Goal: Task Accomplishment & Management: Manage account settings

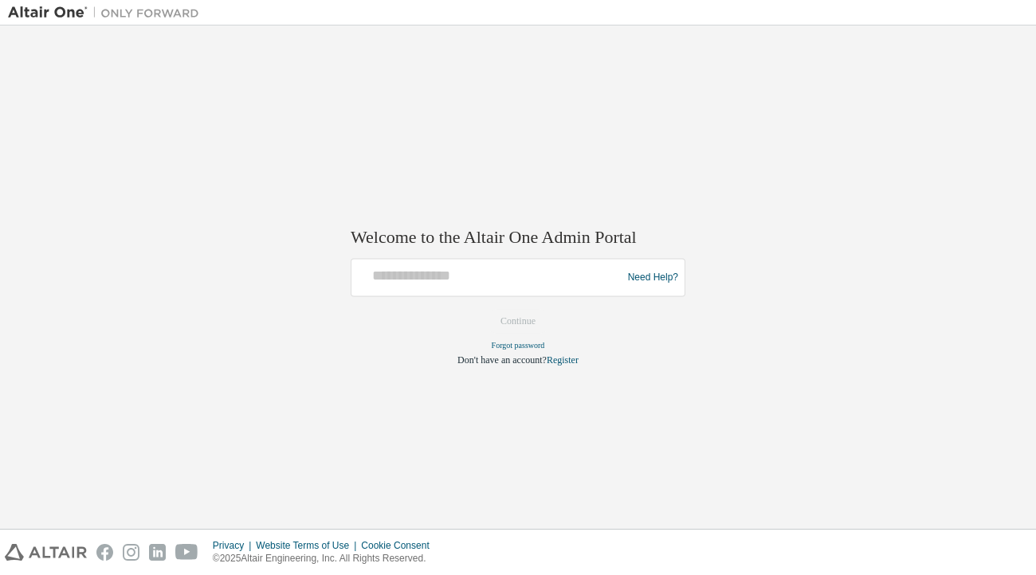
click at [523, 296] on div "Need Help?" at bounding box center [518, 278] width 335 height 38
click at [497, 285] on input "text" at bounding box center [489, 274] width 262 height 23
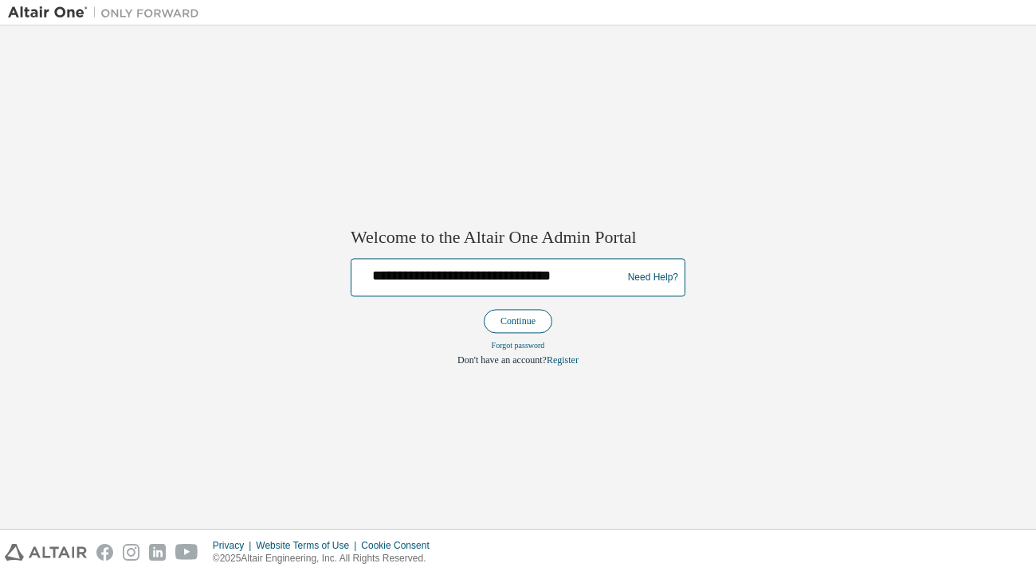
type input "**********"
click at [505, 313] on button "Continue" at bounding box center [518, 322] width 69 height 24
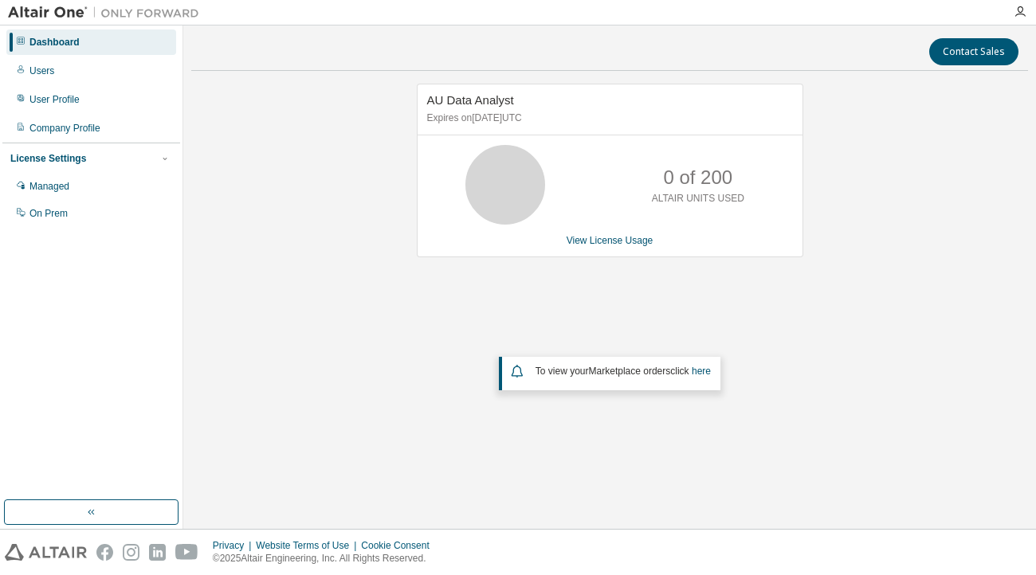
click at [950, 378] on div "AU Data Analyst Expires on [DATE] UTC 0 of 200 ALTAIR UNITS USED View License U…" at bounding box center [609, 271] width 836 height 374
click at [582, 241] on link "View License Usage" at bounding box center [609, 240] width 87 height 11
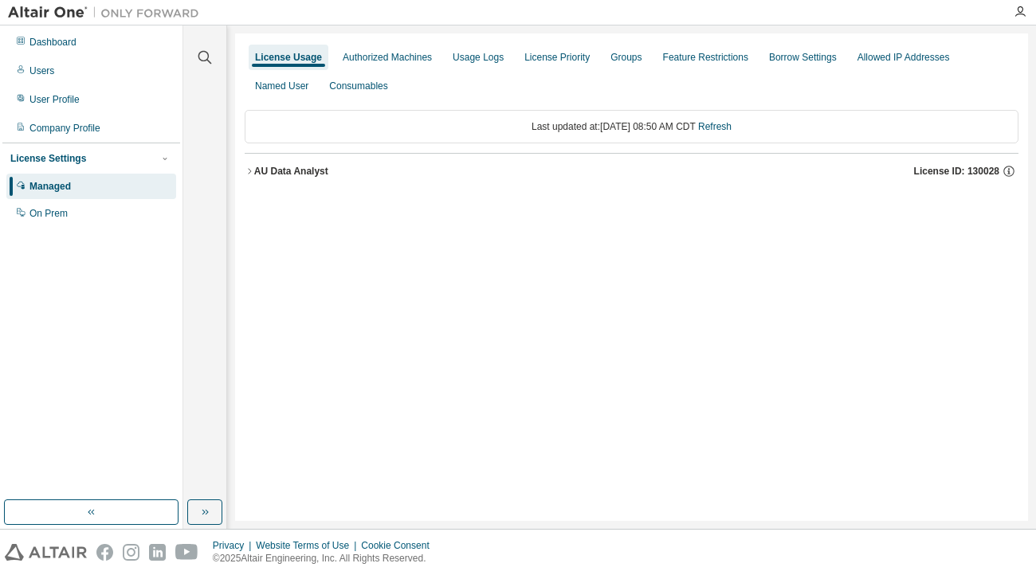
click at [399, 343] on div "License Usage Authorized Machines Usage Logs License Priority Groups Feature Re…" at bounding box center [631, 277] width 793 height 488
click at [246, 167] on icon "button" at bounding box center [250, 172] width 10 height 10
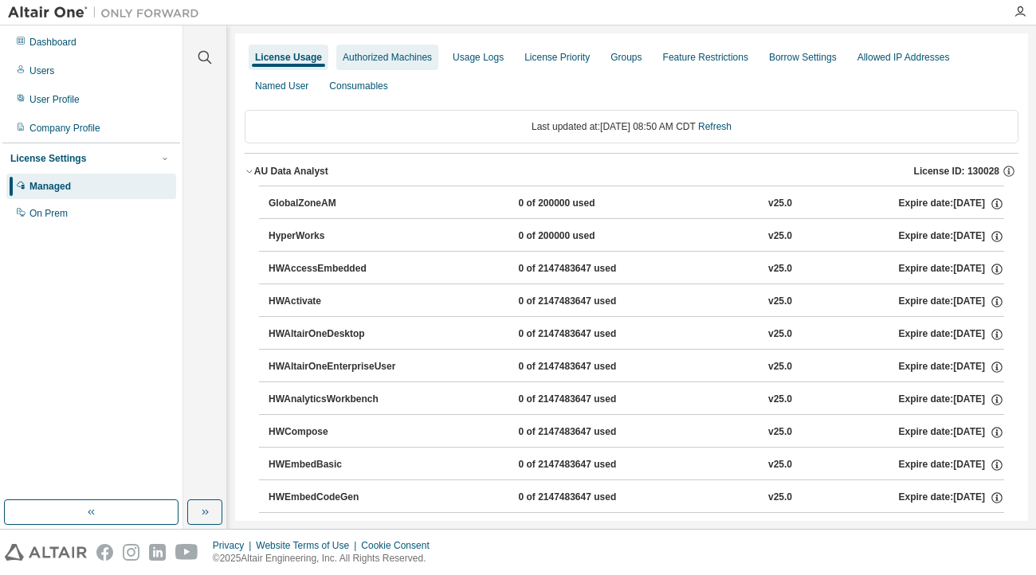
click at [378, 58] on div "Authorized Machines" at bounding box center [387, 57] width 89 height 13
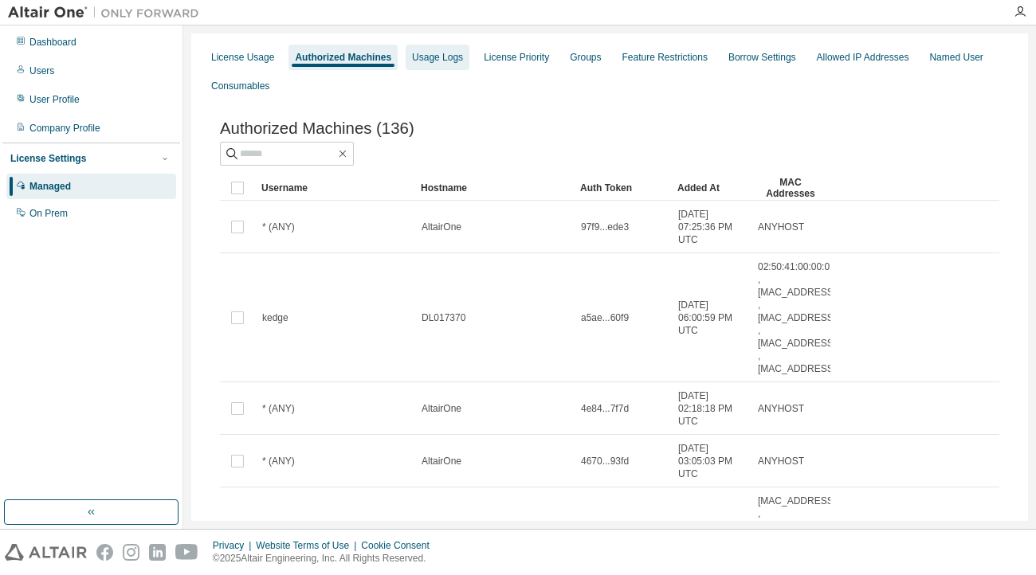
click at [433, 57] on div "Usage Logs" at bounding box center [437, 57] width 51 height 13
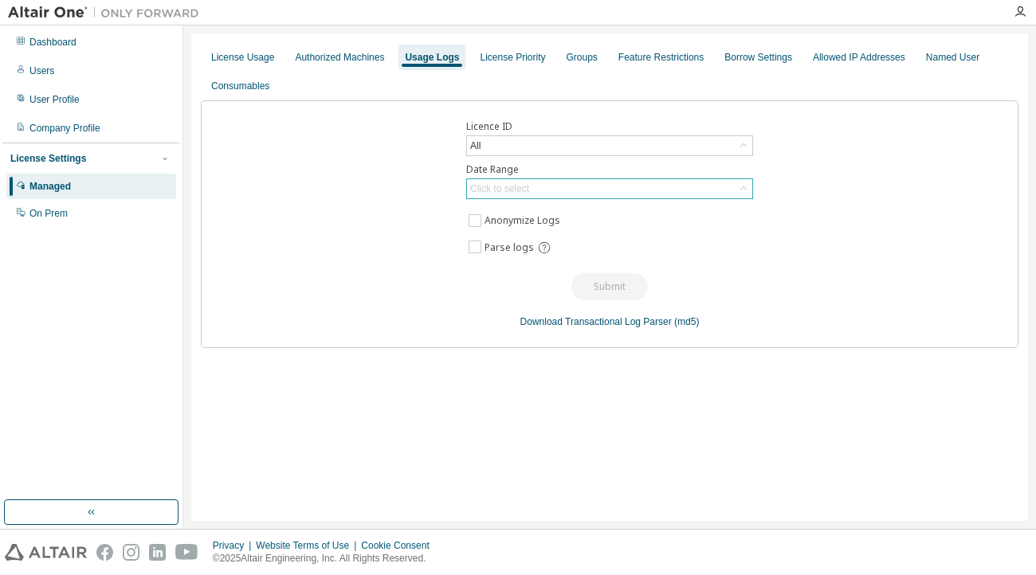
click at [746, 192] on icon at bounding box center [743, 189] width 16 height 16
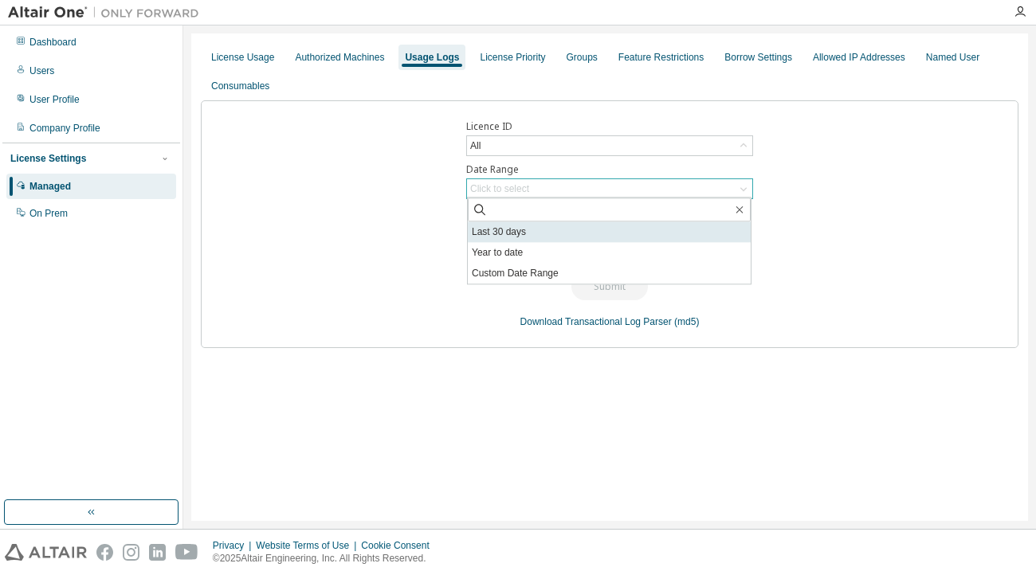
click at [641, 230] on li "Last 30 days" at bounding box center [609, 231] width 283 height 21
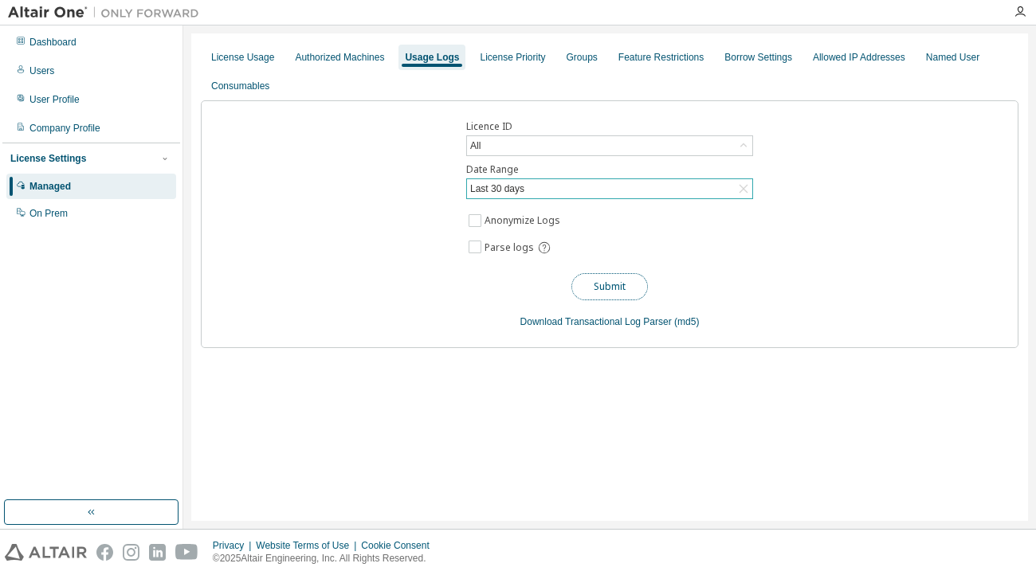
click at [637, 281] on button "Submit" at bounding box center [609, 286] width 76 height 27
click at [352, 55] on div "Authorized Machines" at bounding box center [339, 57] width 89 height 13
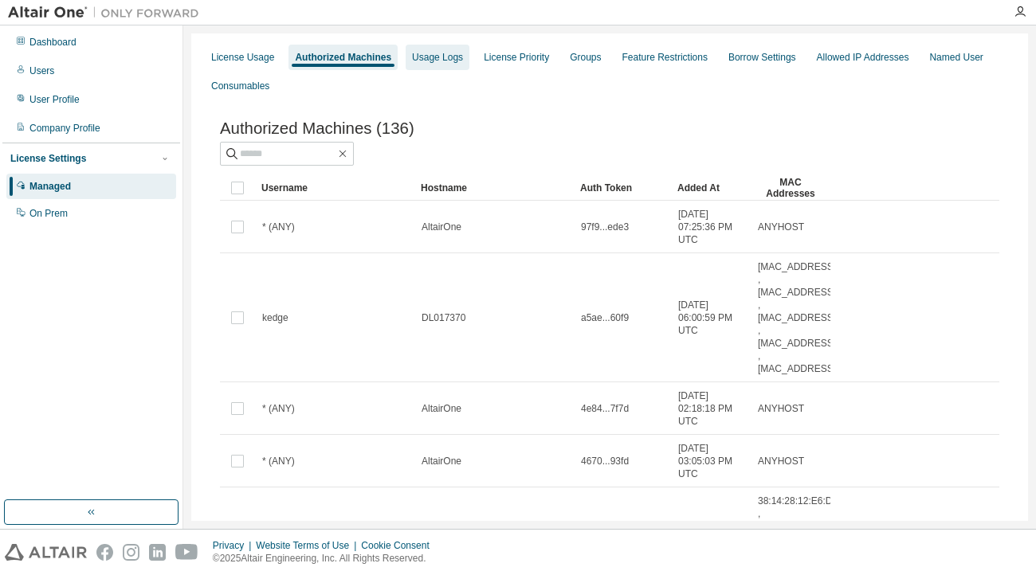
click at [452, 57] on div "Usage Logs" at bounding box center [437, 57] width 51 height 13
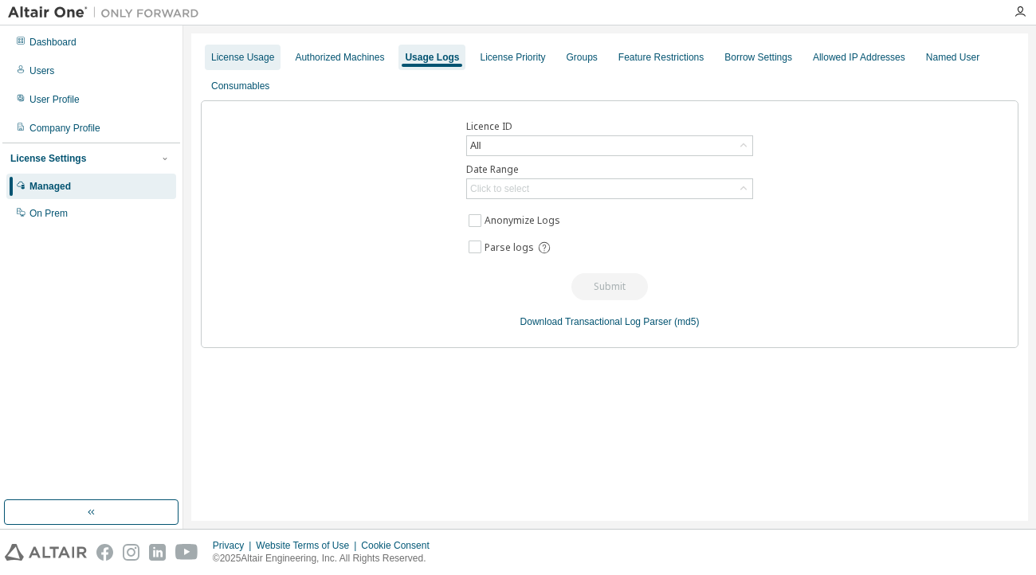
click at [266, 57] on div "License Usage" at bounding box center [242, 57] width 63 height 13
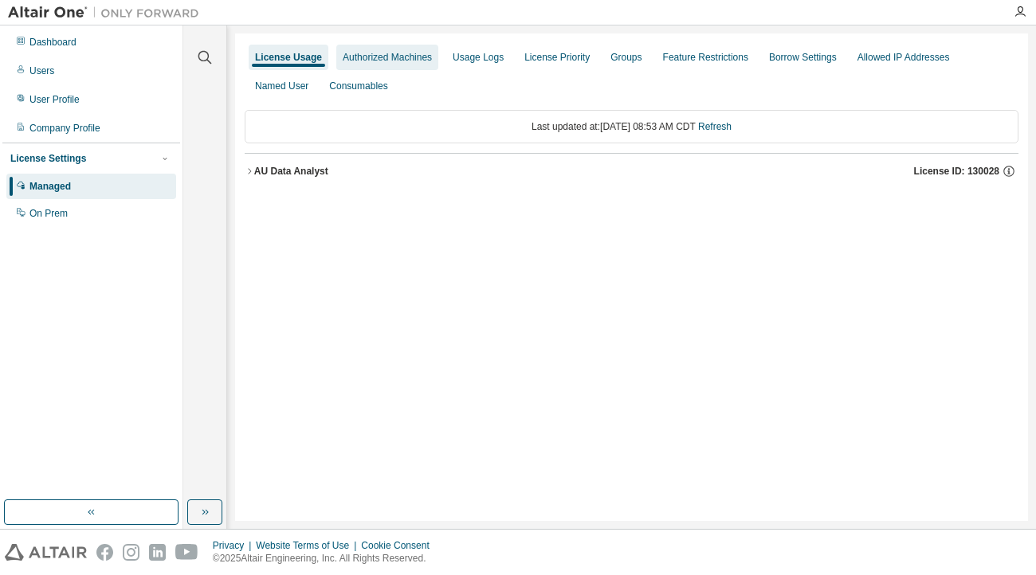
click at [387, 49] on div "Authorized Machines" at bounding box center [387, 57] width 102 height 25
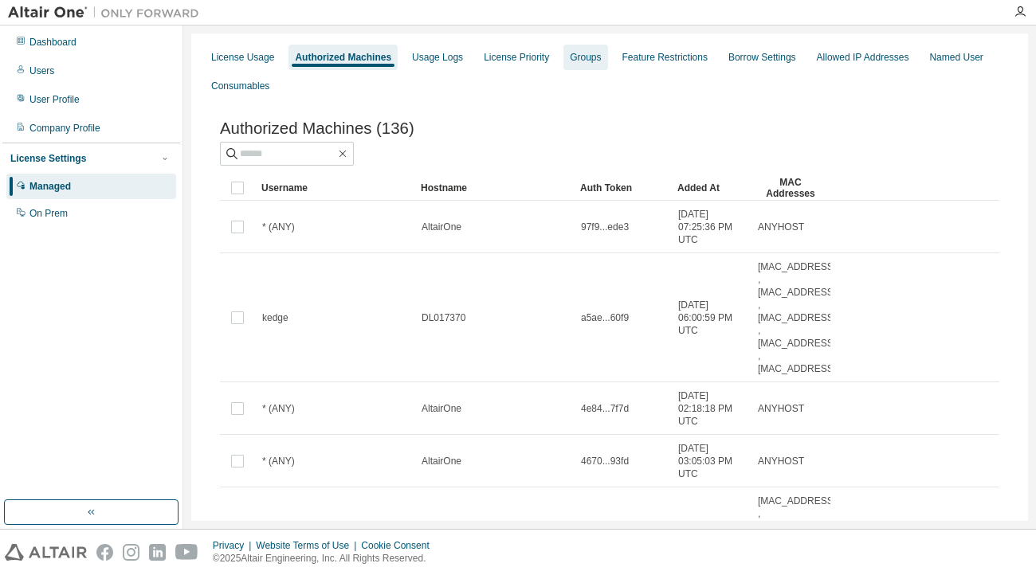
click at [607, 60] on div "Groups" at bounding box center [585, 57] width 44 height 25
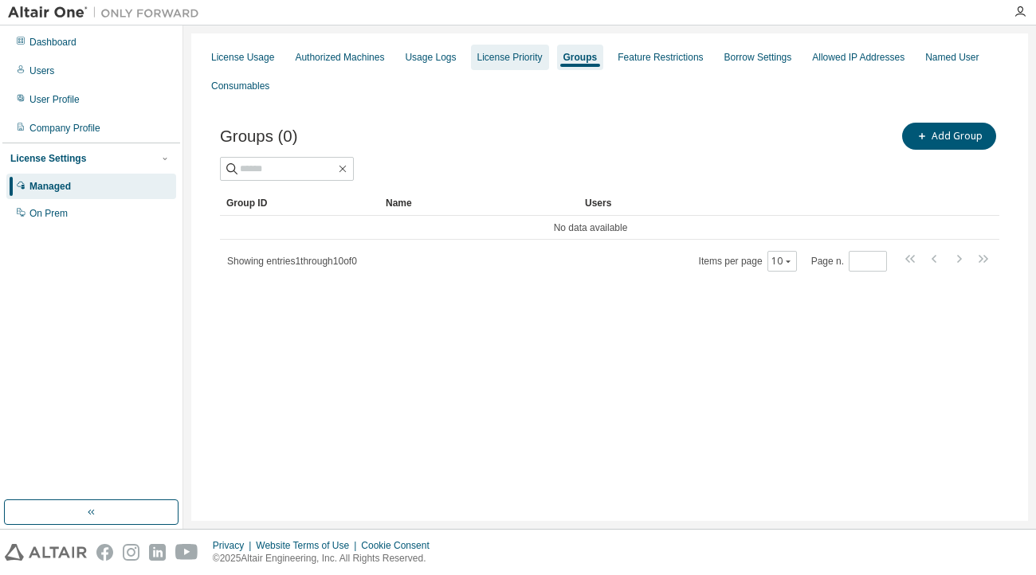
click at [533, 63] on div "License Priority" at bounding box center [509, 57] width 65 height 13
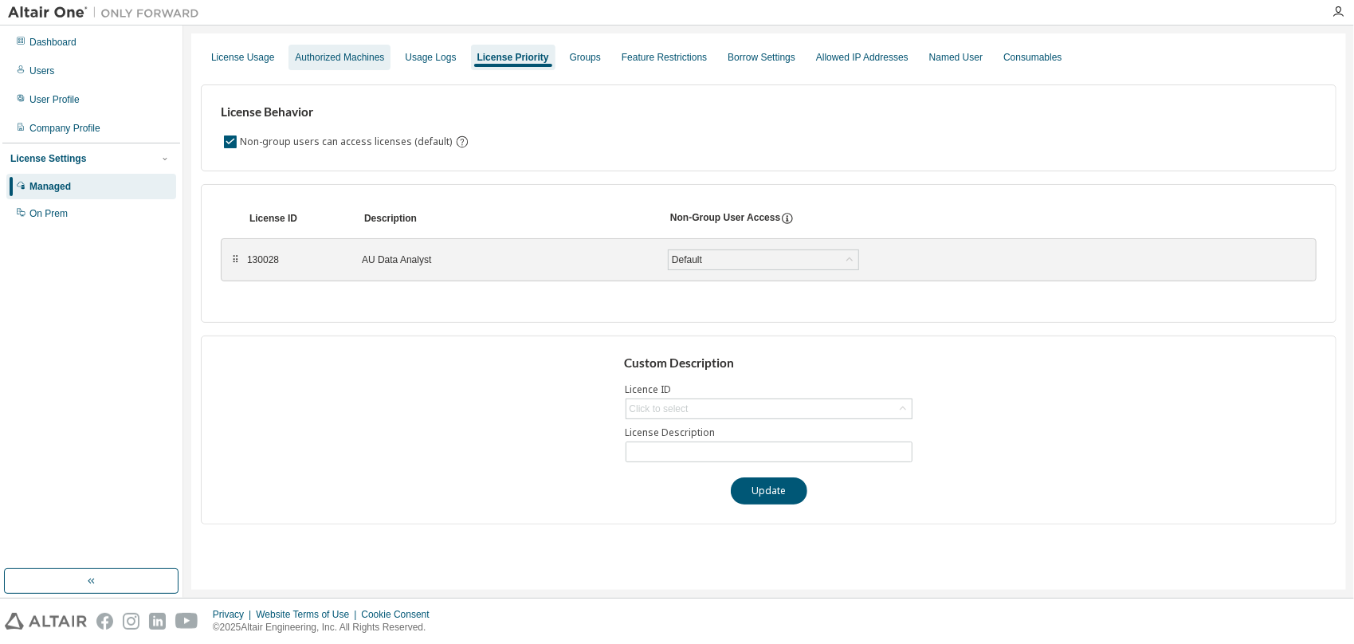
click at [327, 65] on div "Authorized Machines" at bounding box center [339, 57] width 102 height 25
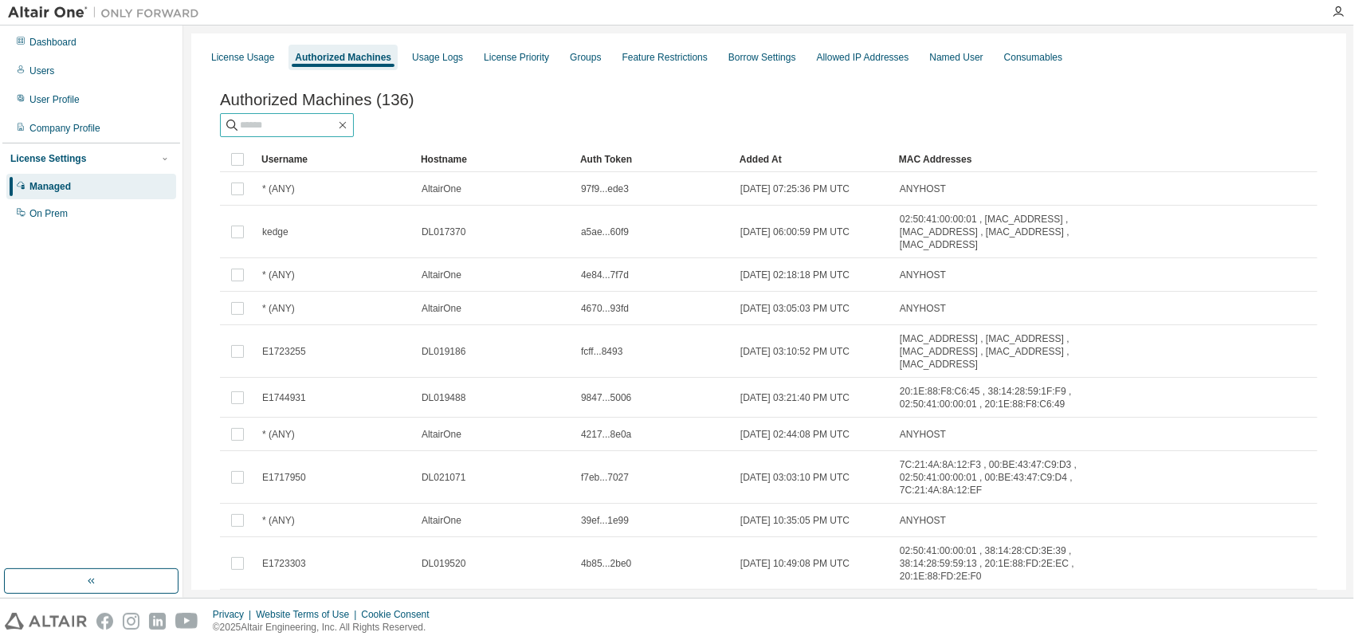
click at [335, 133] on input "text" at bounding box center [288, 125] width 96 height 16
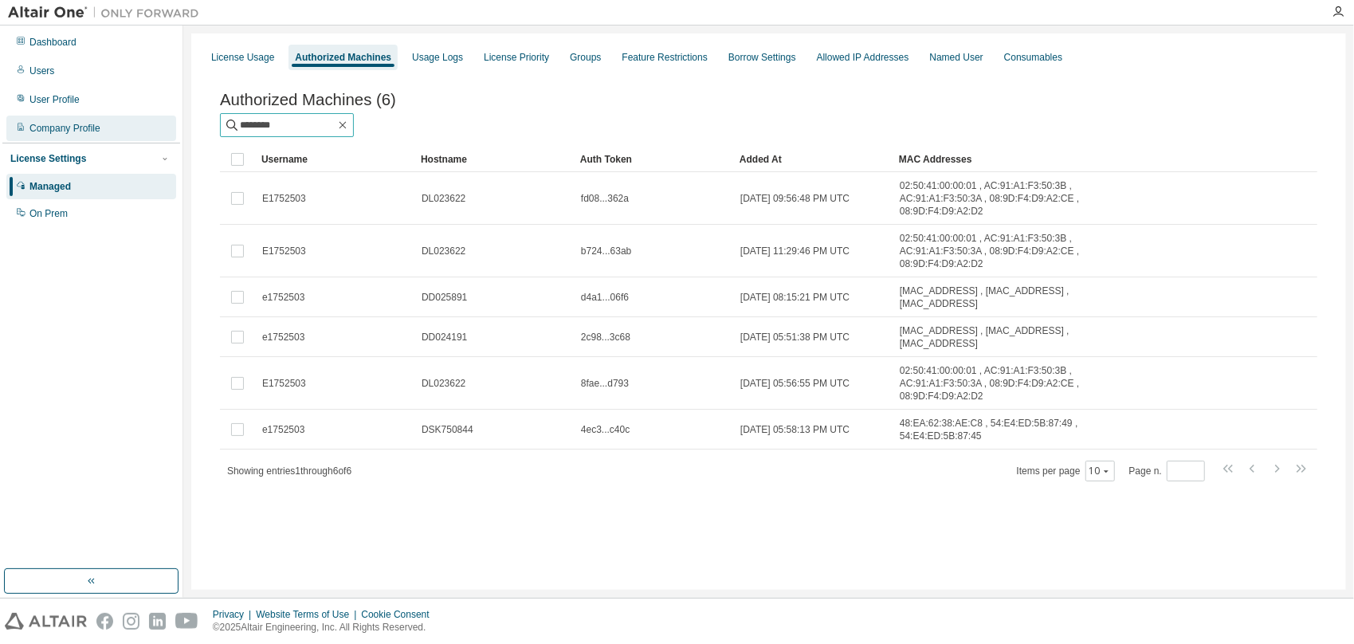
drag, startPoint x: 315, startPoint y: 132, endPoint x: 95, endPoint y: 131, distance: 219.9
click at [97, 131] on div "Dashboard Users User Profile Company Profile License Settings Managed On Prem L…" at bounding box center [677, 311] width 1354 height 572
type input "*****"
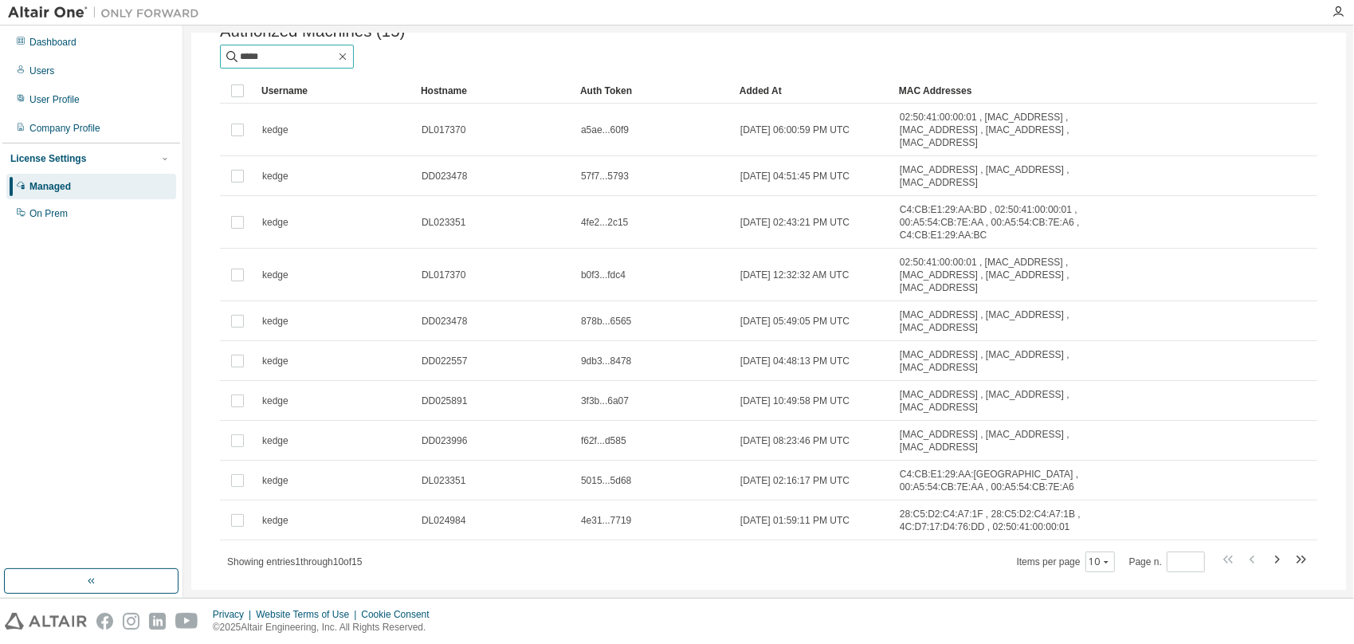
scroll to position [106, 0]
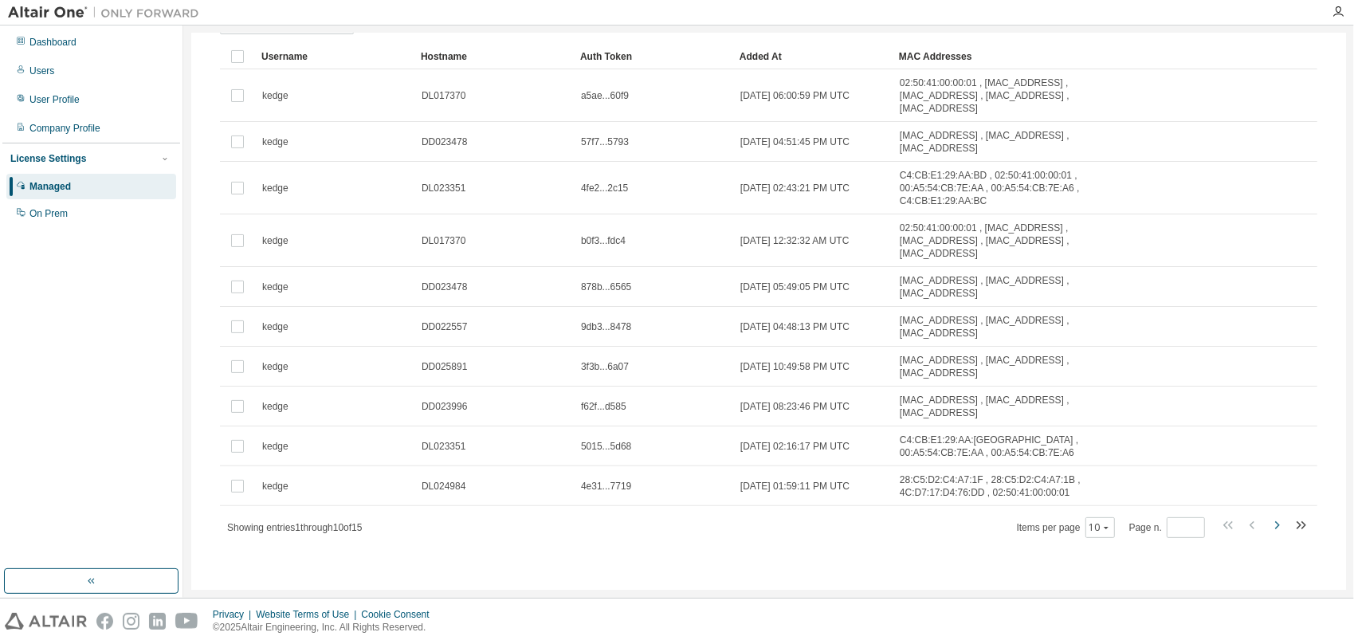
click at [1035, 522] on icon "button" at bounding box center [1277, 525] width 5 height 8
type input "*"
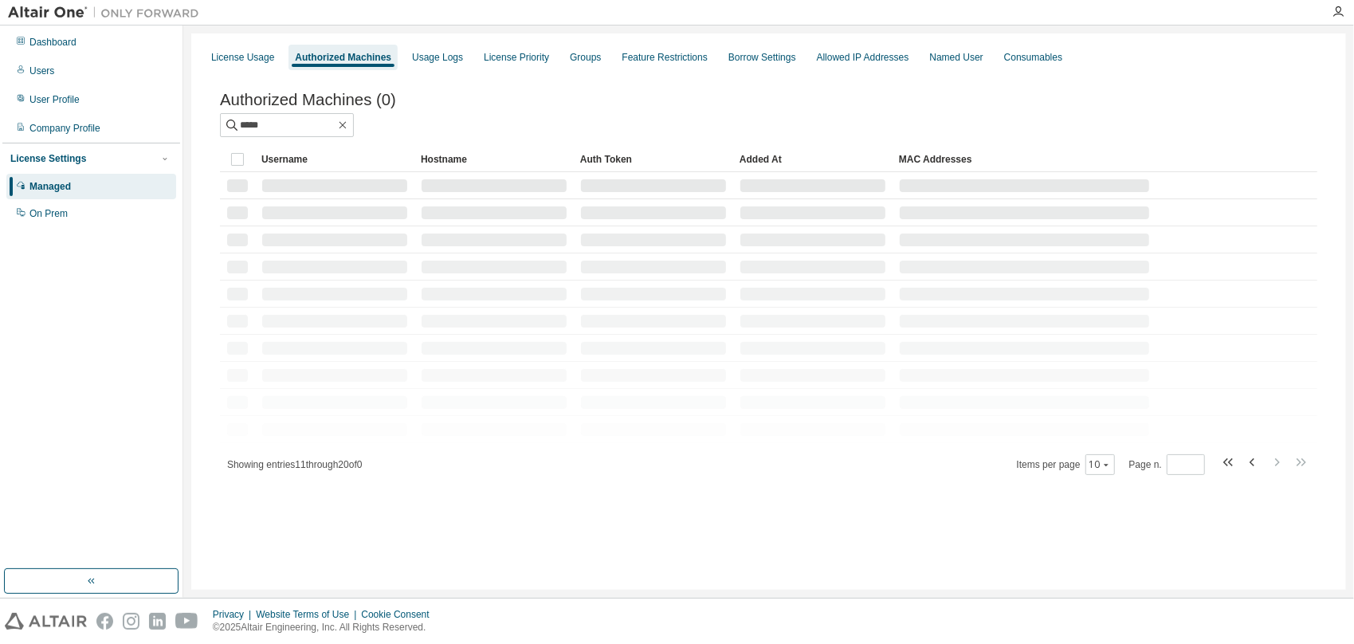
scroll to position [0, 0]
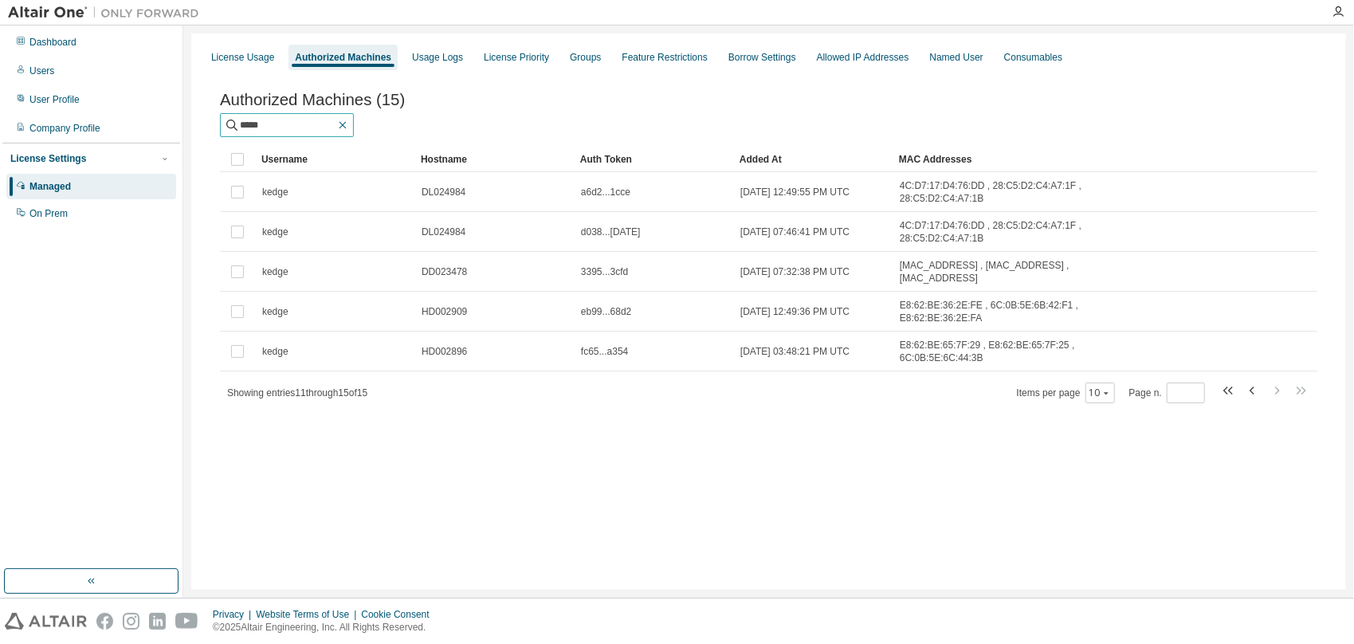
click at [349, 129] on icon "button" at bounding box center [342, 125] width 13 height 13
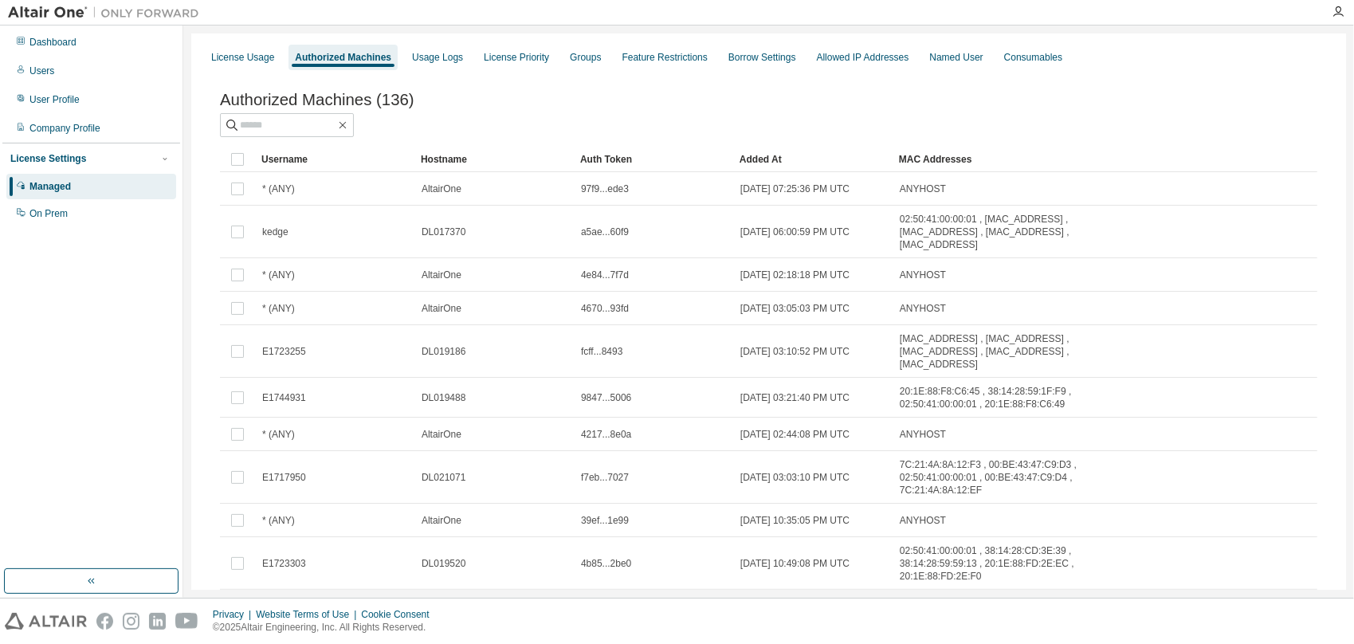
click at [459, 158] on div "Hostname" at bounding box center [494, 159] width 147 height 25
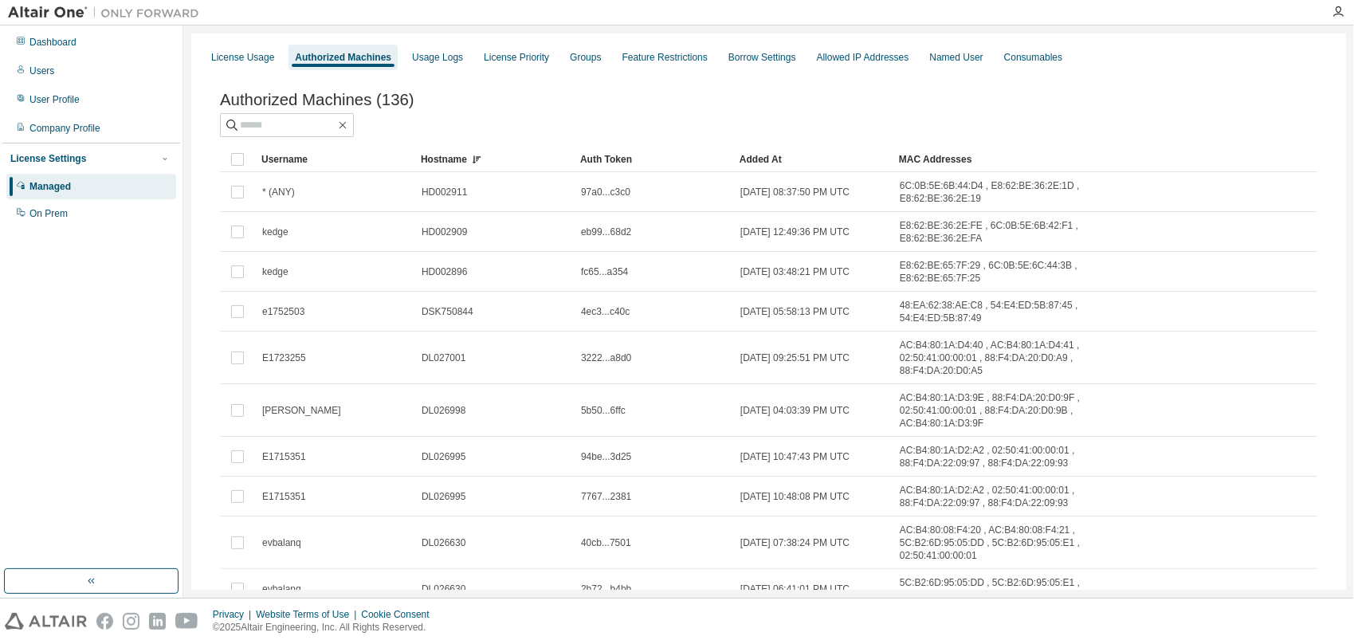
click at [452, 161] on div "Hostname" at bounding box center [494, 159] width 147 height 25
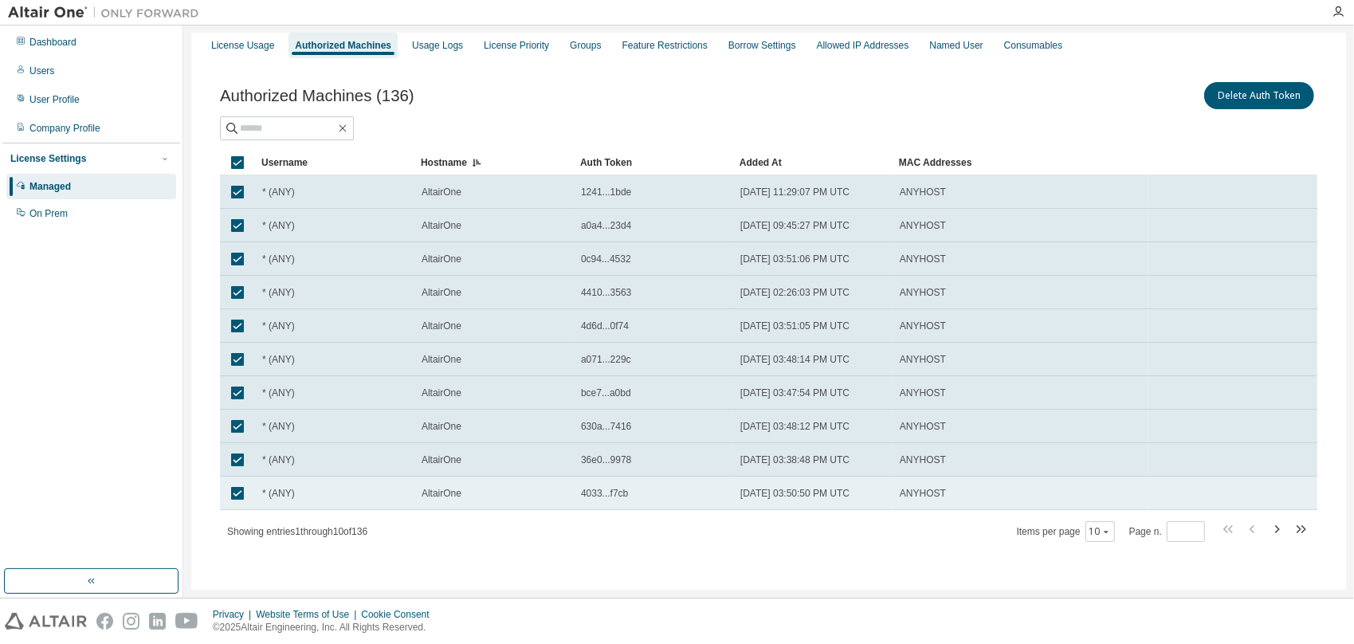
scroll to position [14, 0]
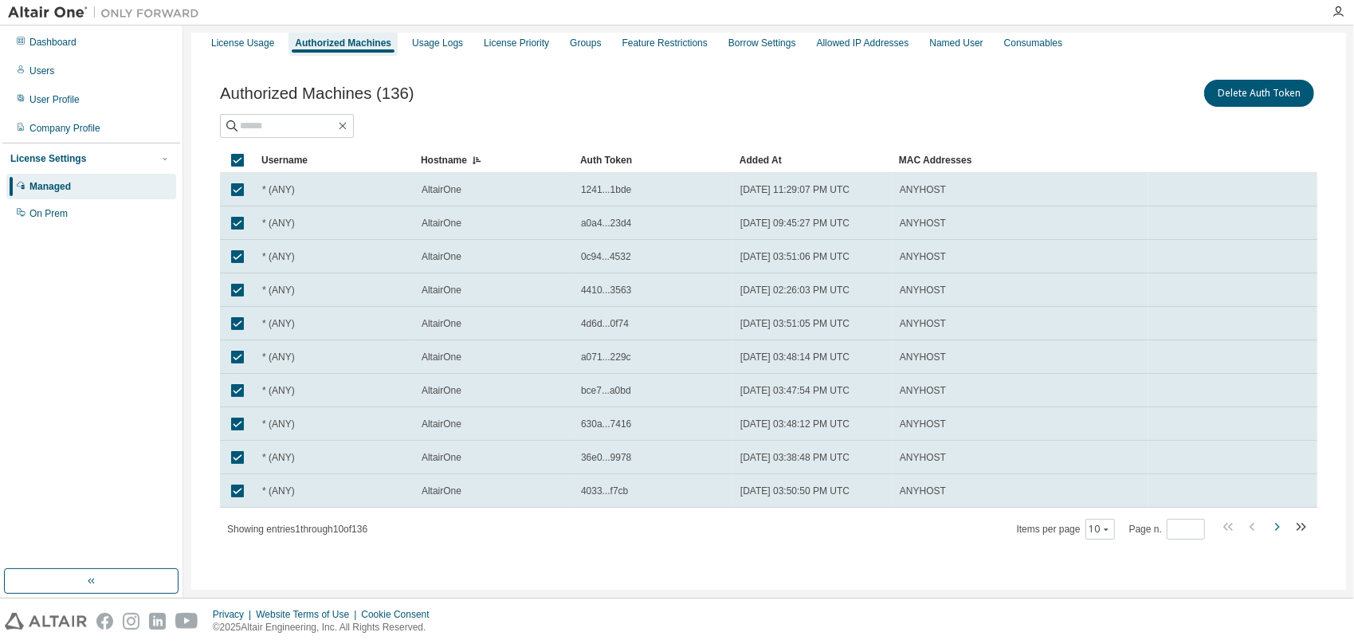
click at [1035, 524] on icon "button" at bounding box center [1276, 526] width 19 height 19
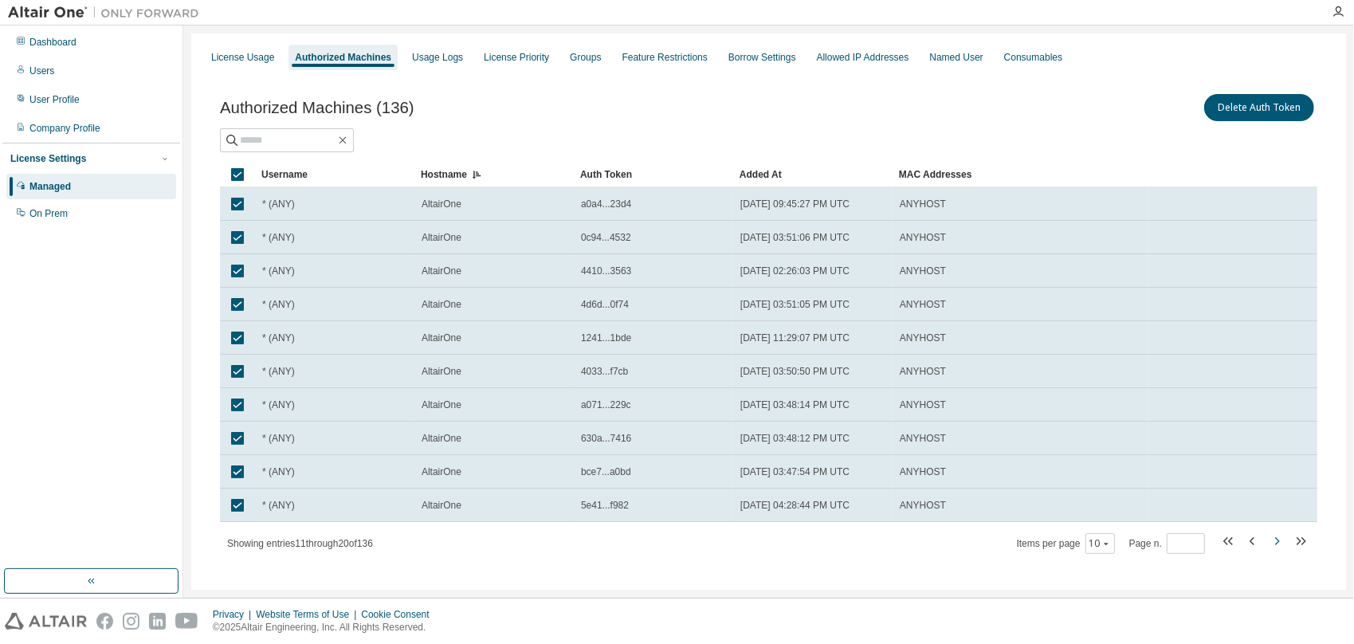
click at [1035, 524] on div "Username Hostname Auth Token Added At MAC Addresses * (ANY) AltairOne a0a4...23…" at bounding box center [768, 358] width 1097 height 393
click at [1035, 107] on button "Delete Auth Token" at bounding box center [1259, 107] width 110 height 27
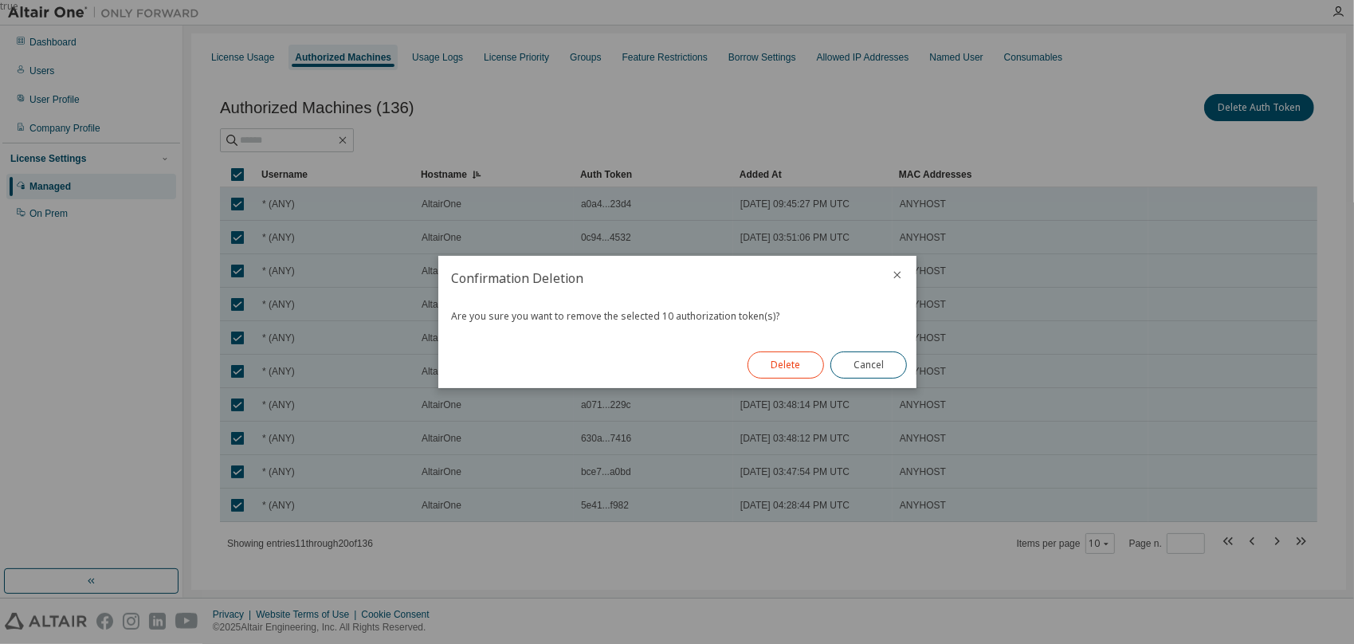
click at [805, 364] on button "Delete" at bounding box center [785, 364] width 76 height 27
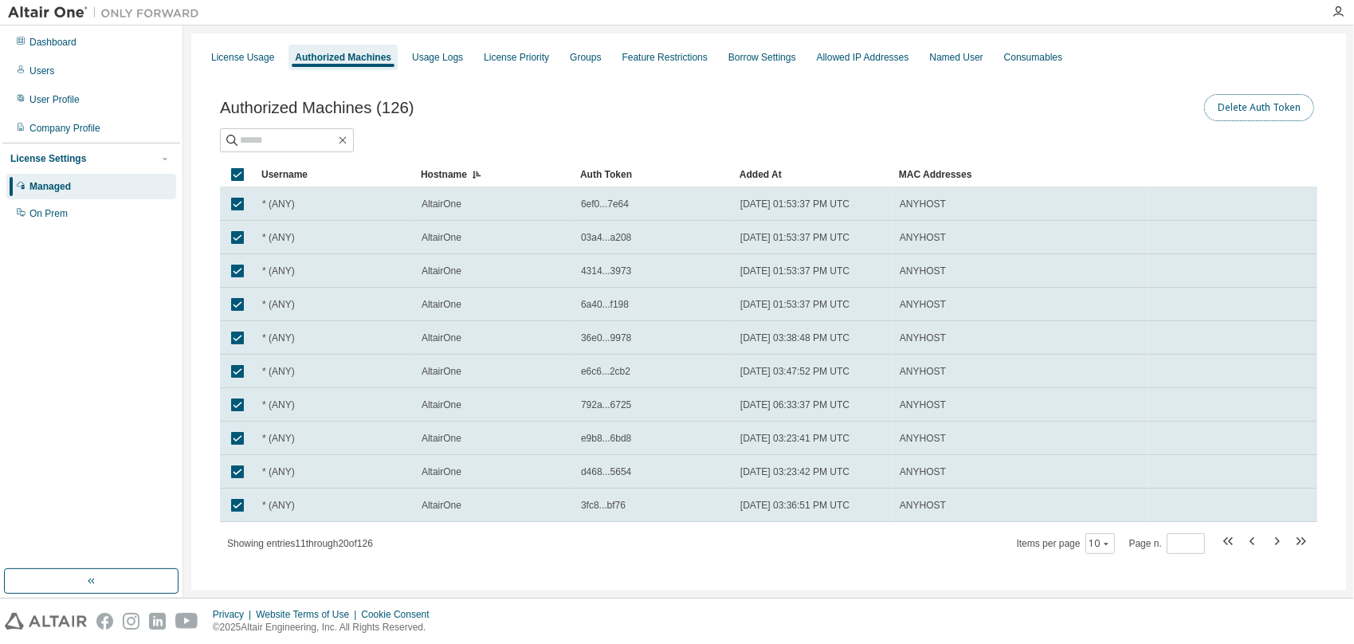
click at [1035, 104] on button "Delete Auth Token" at bounding box center [1259, 107] width 110 height 27
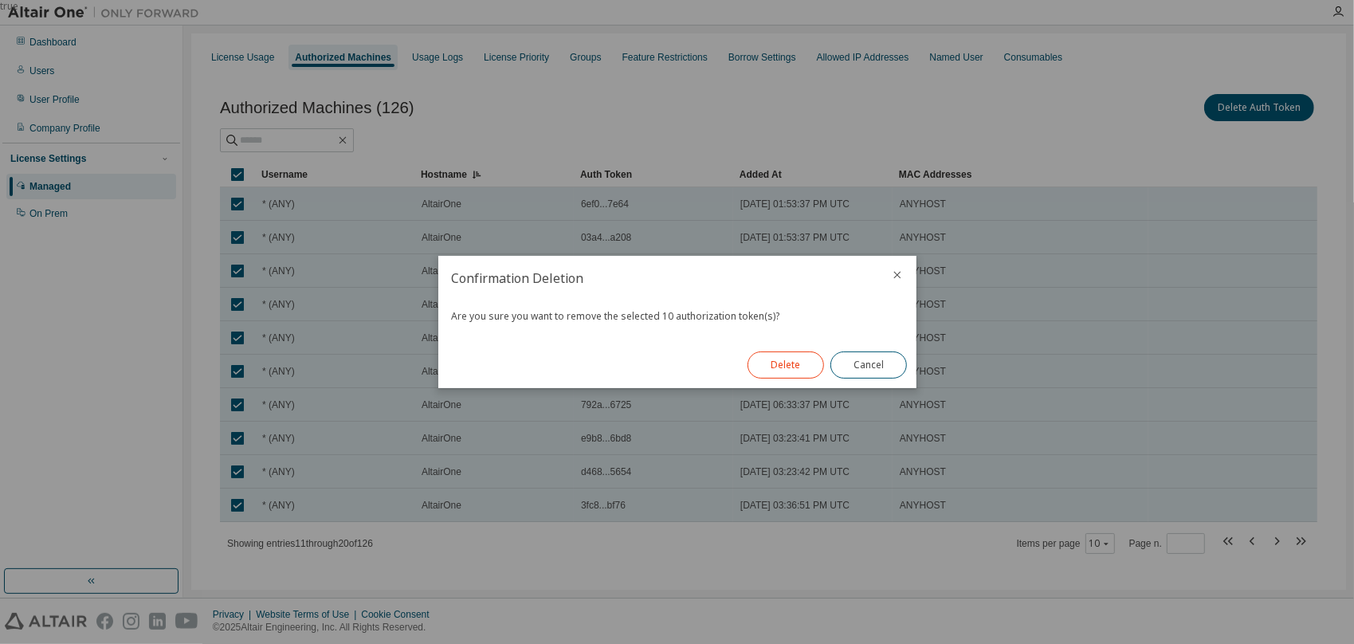
click at [778, 364] on button "Delete" at bounding box center [785, 364] width 76 height 27
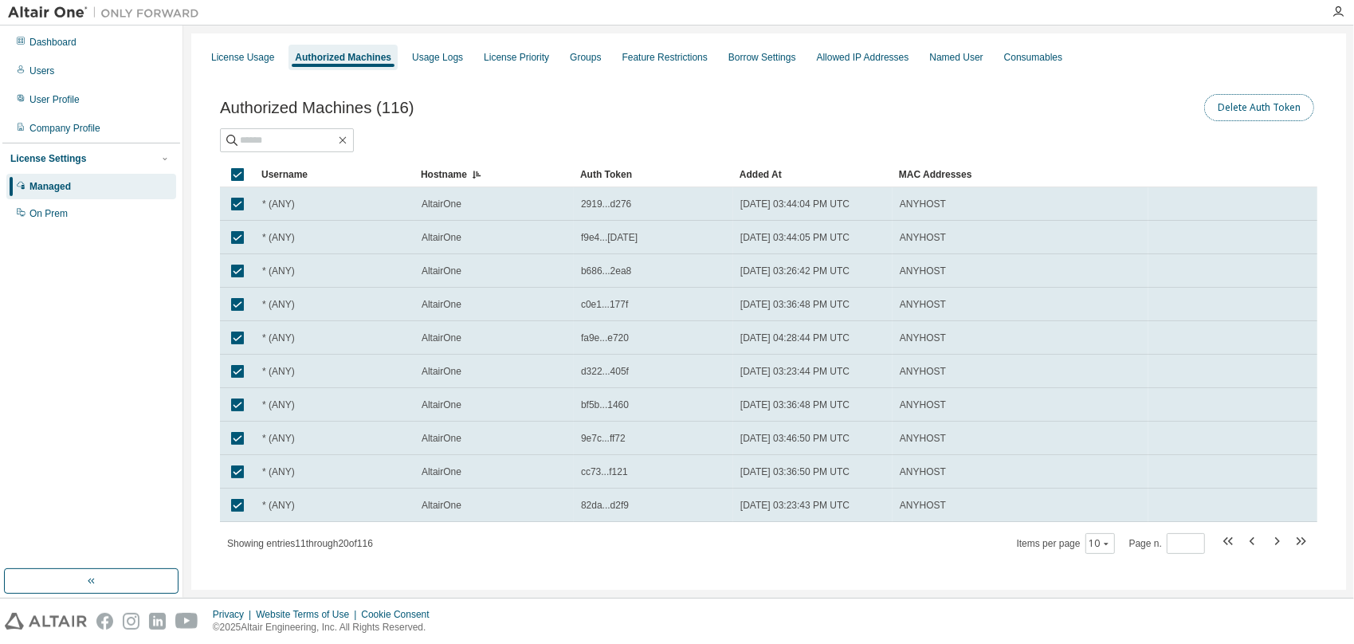
click at [1035, 116] on button "Delete Auth Token" at bounding box center [1259, 107] width 110 height 27
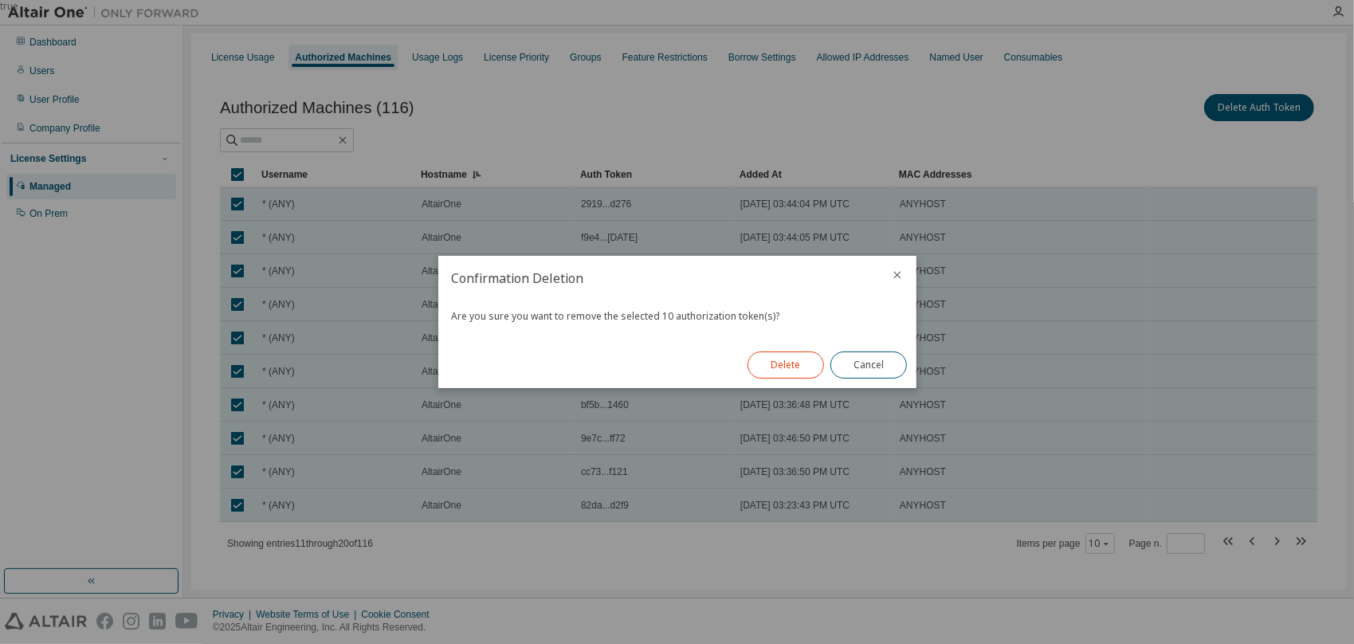
click at [793, 355] on button "Delete" at bounding box center [785, 364] width 76 height 27
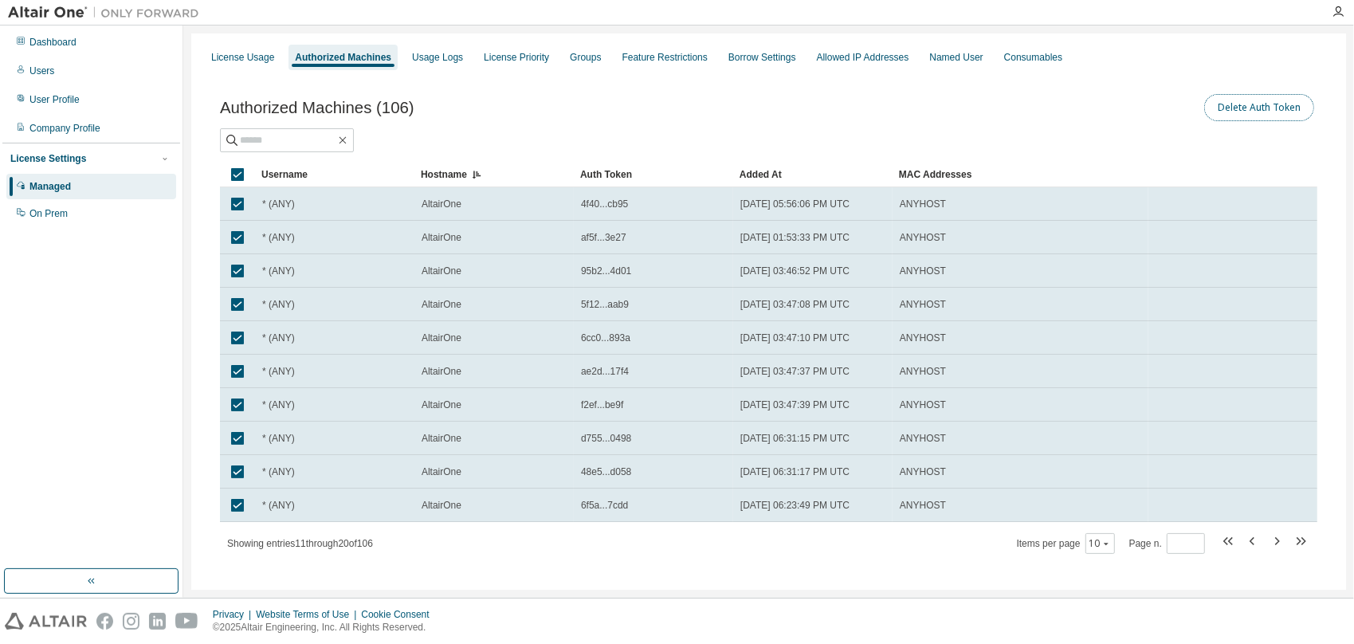
click at [1035, 99] on button "Delete Auth Token" at bounding box center [1259, 107] width 110 height 27
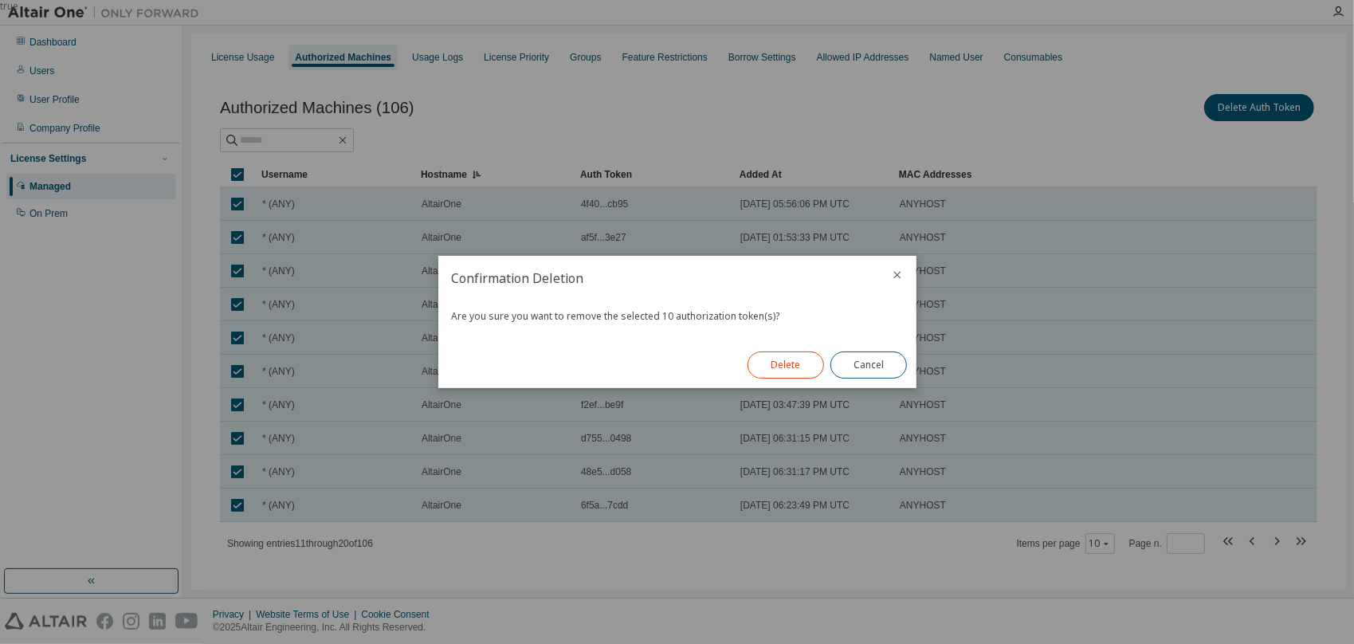
click at [770, 357] on button "Delete" at bounding box center [785, 364] width 76 height 27
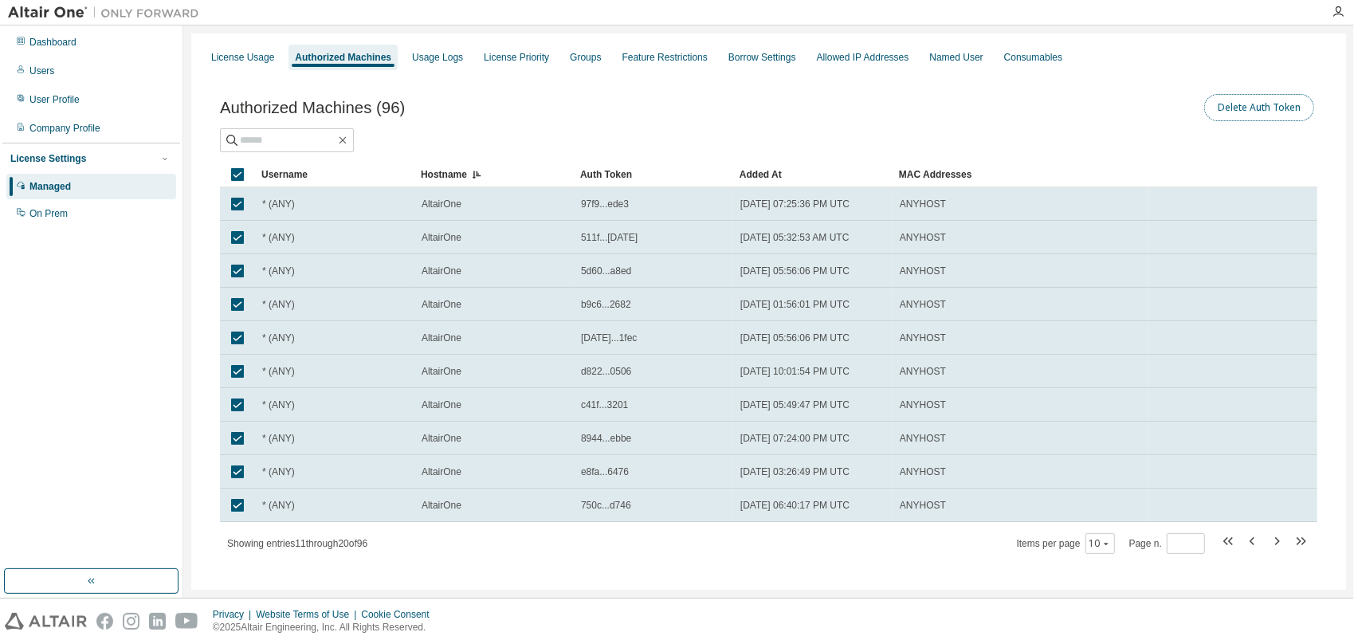
click at [1035, 114] on button "Delete Auth Token" at bounding box center [1259, 107] width 110 height 27
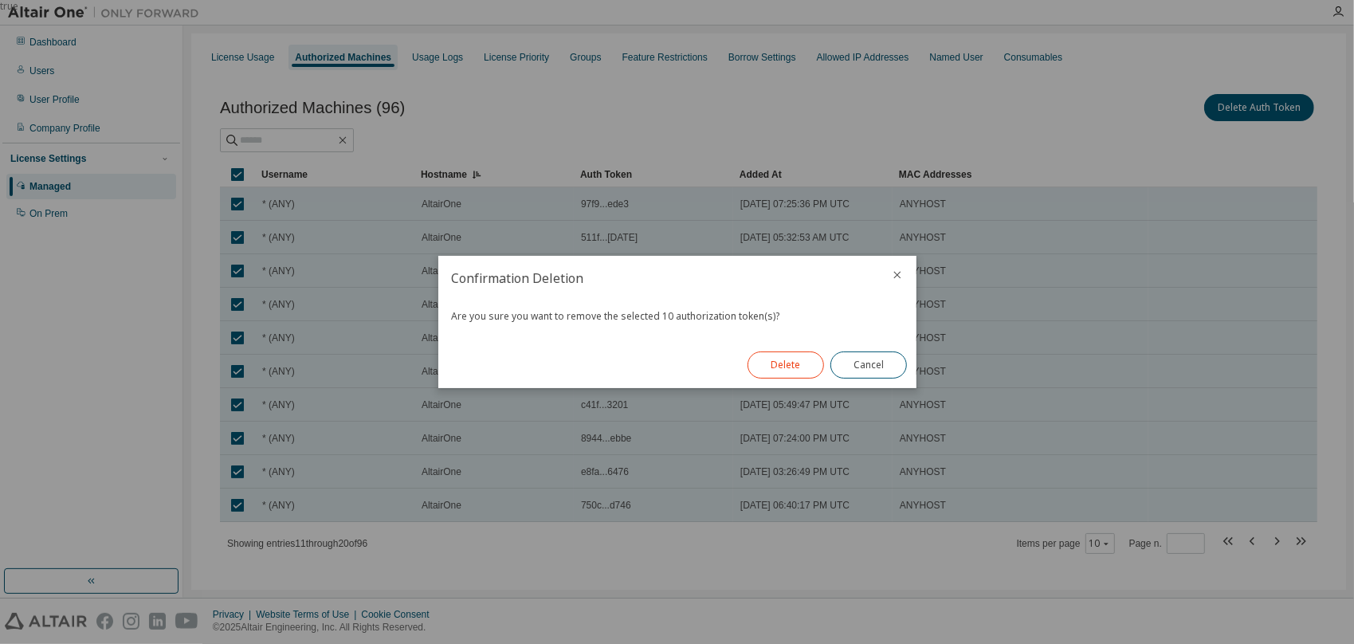
click at [767, 355] on button "Delete" at bounding box center [785, 364] width 76 height 27
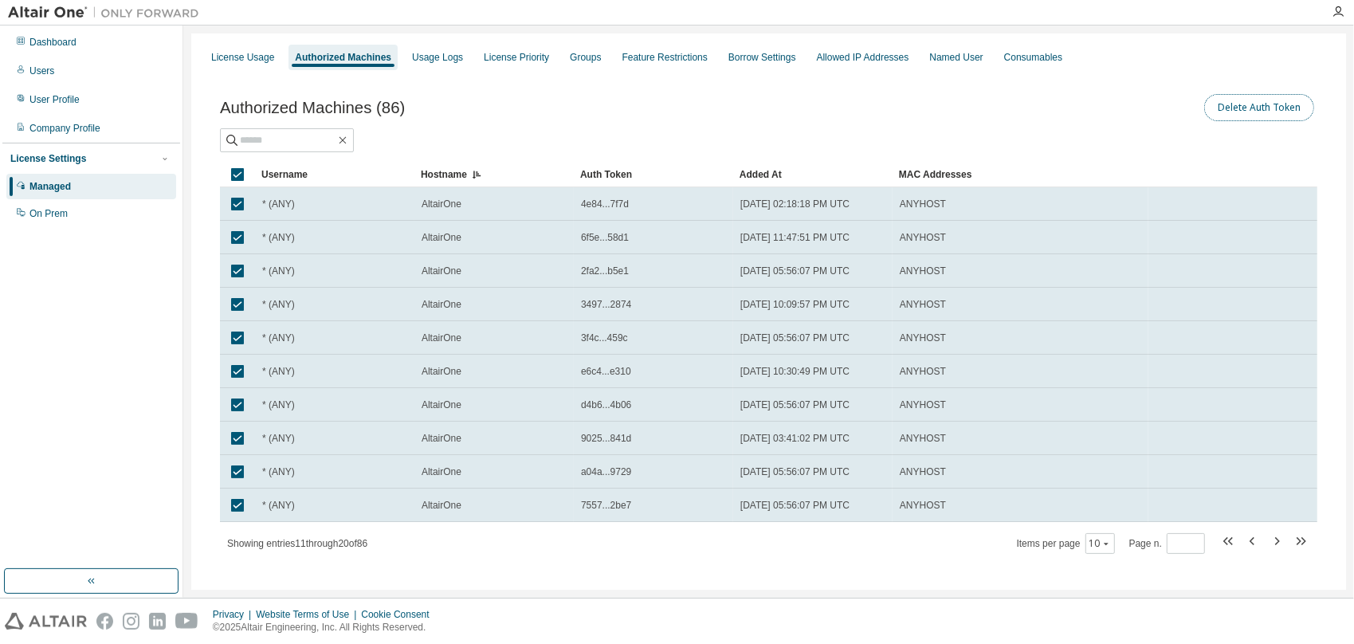
click at [1035, 110] on button "Delete Auth Token" at bounding box center [1259, 107] width 110 height 27
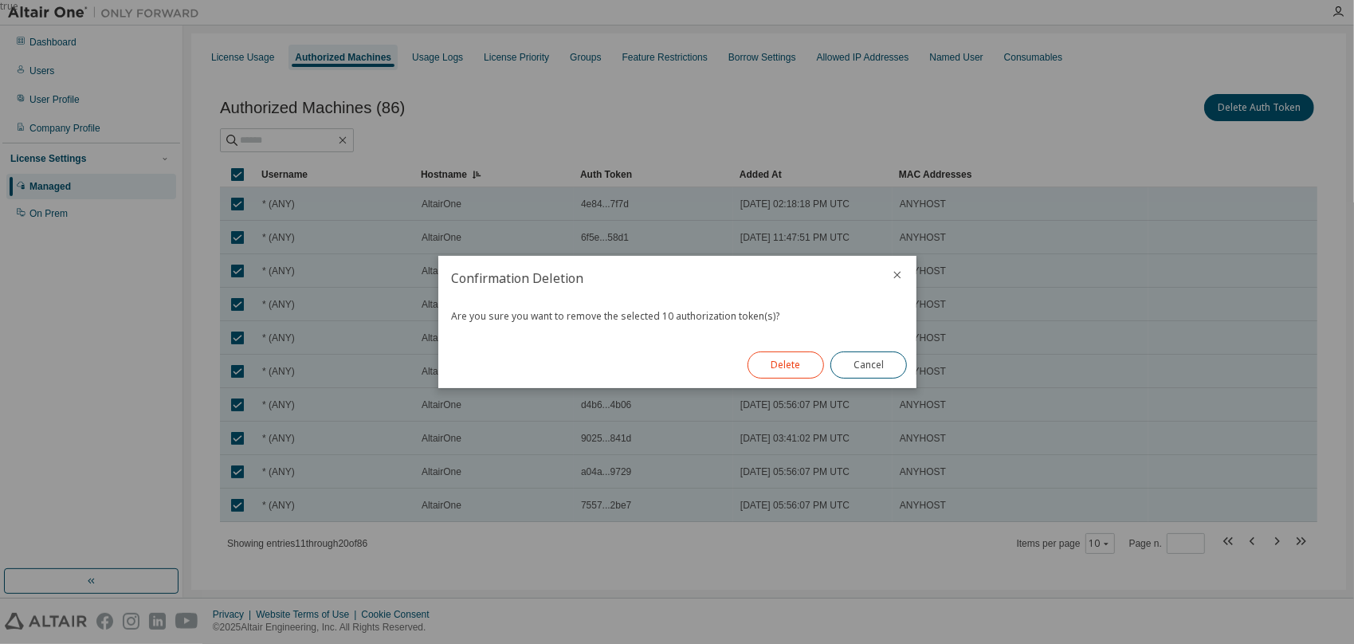
click at [784, 368] on button "Delete" at bounding box center [785, 364] width 76 height 27
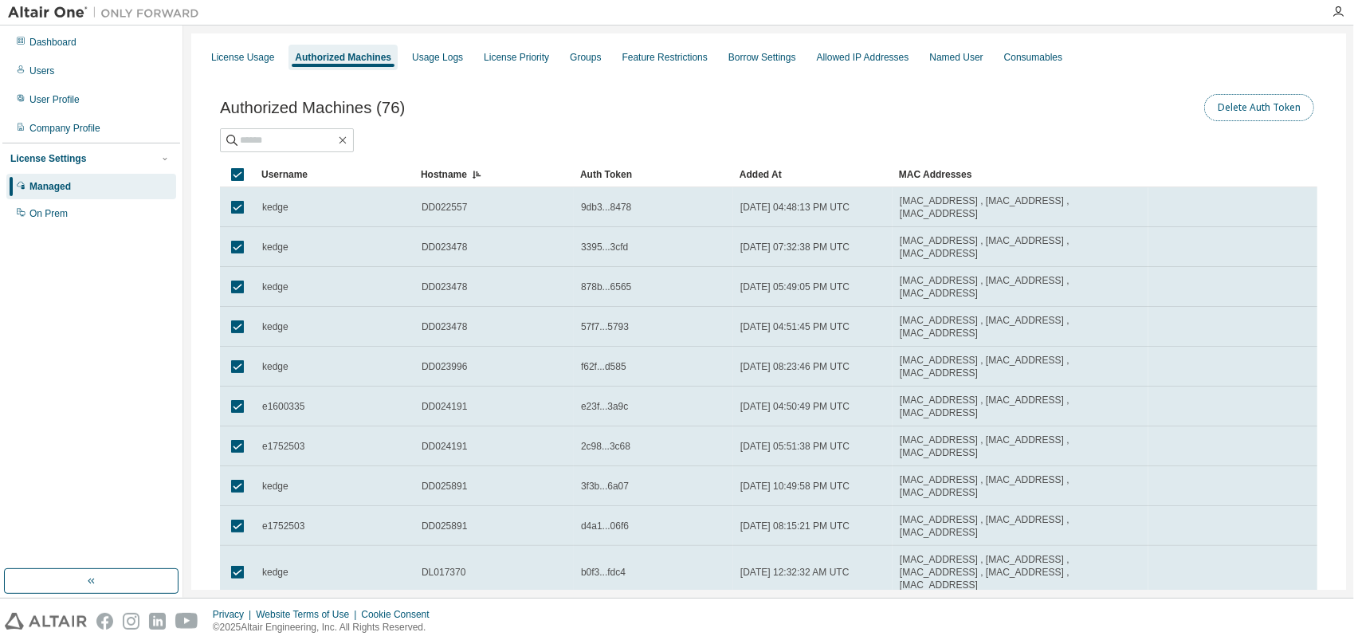
click at [1035, 107] on button "Delete Auth Token" at bounding box center [1259, 107] width 110 height 27
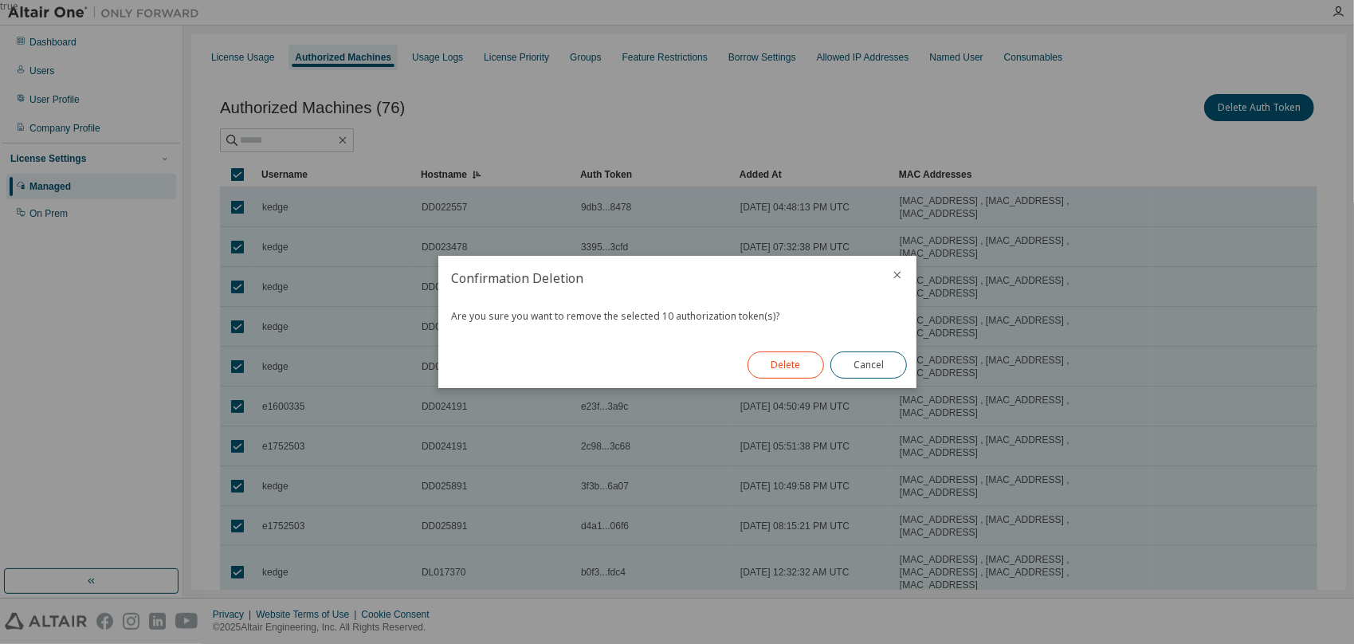
click at [768, 364] on button "Delete" at bounding box center [785, 364] width 76 height 27
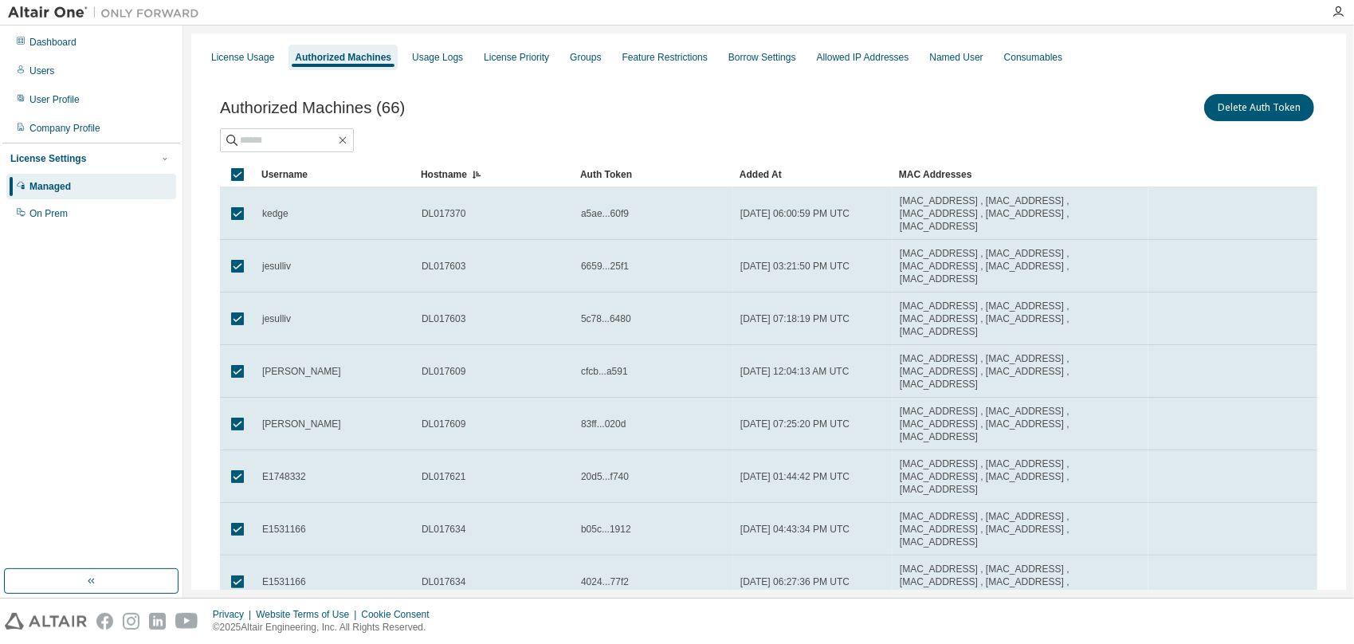
click at [996, 110] on div "Delete Auth Token" at bounding box center [1043, 107] width 549 height 33
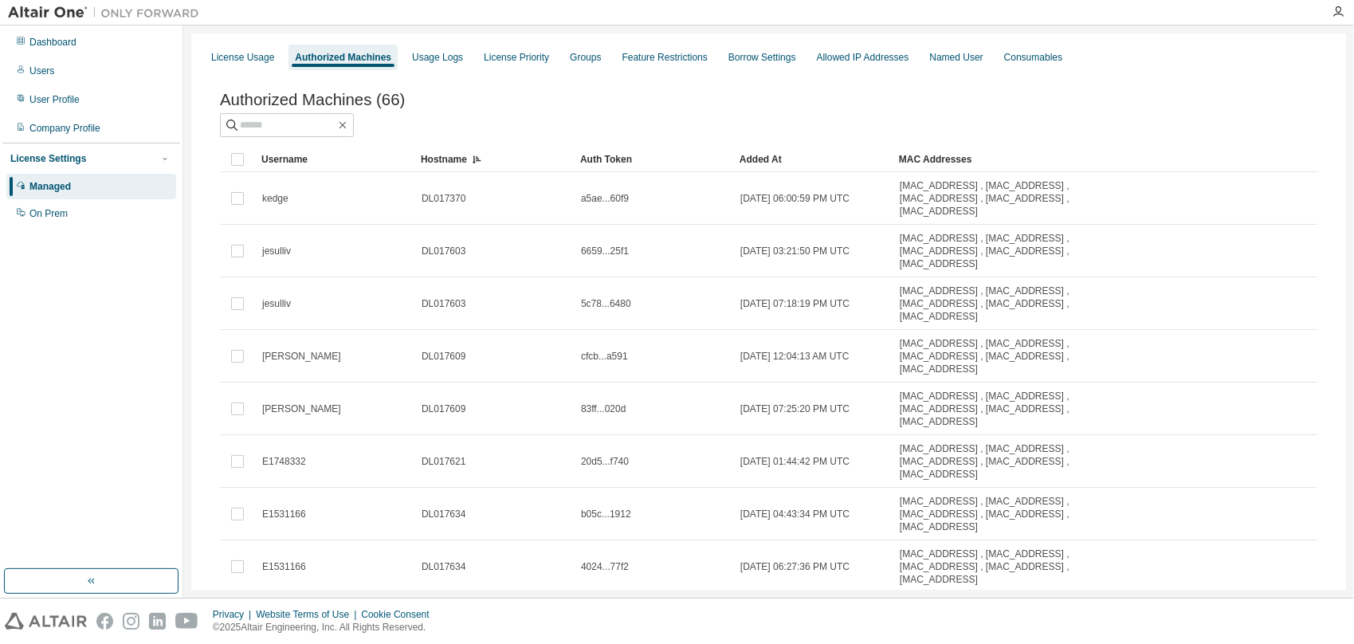
click at [623, 100] on div "Authorized Machines (66)" at bounding box center [768, 100] width 1097 height 18
click at [675, 103] on div "Authorized Machines (66)" at bounding box center [768, 100] width 1097 height 18
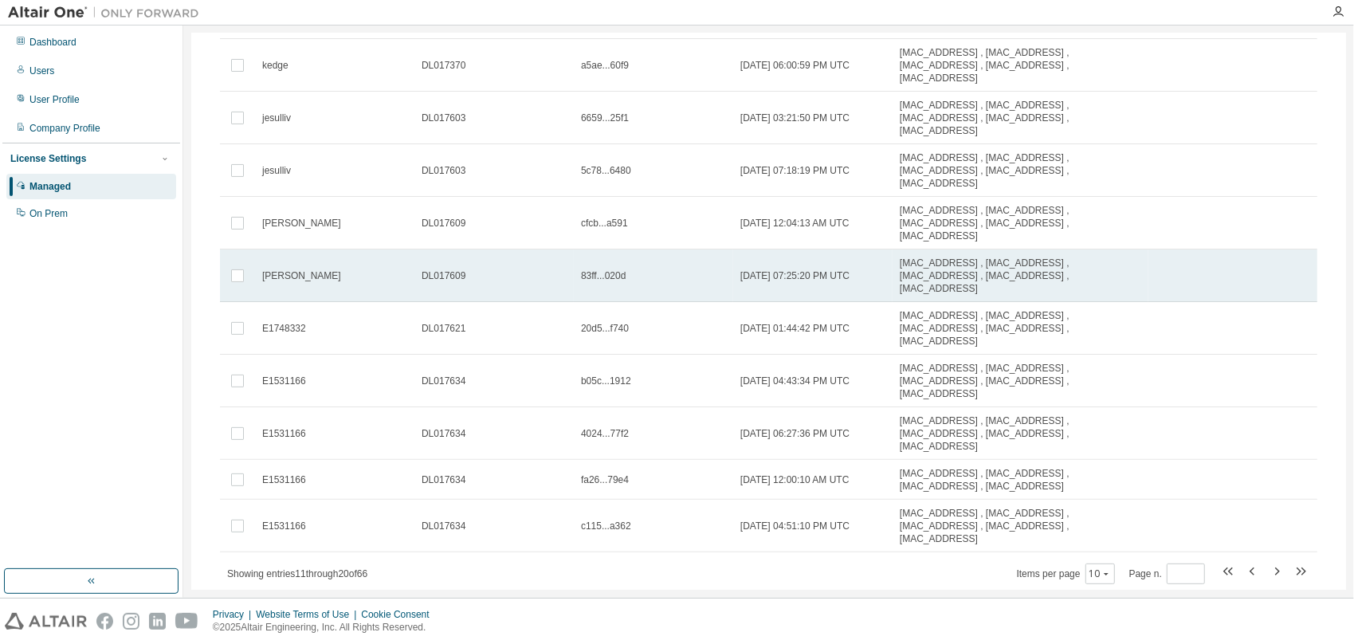
scroll to position [182, 0]
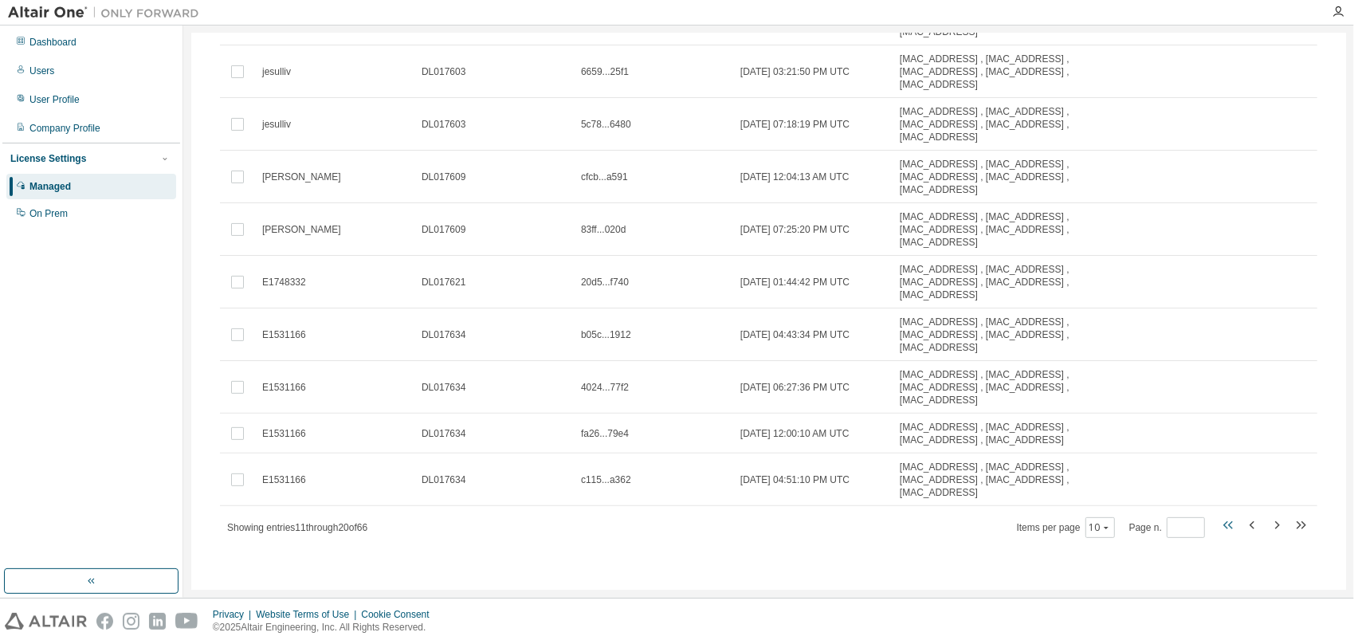
click at [1035, 524] on icon "button" at bounding box center [1228, 524] width 19 height 19
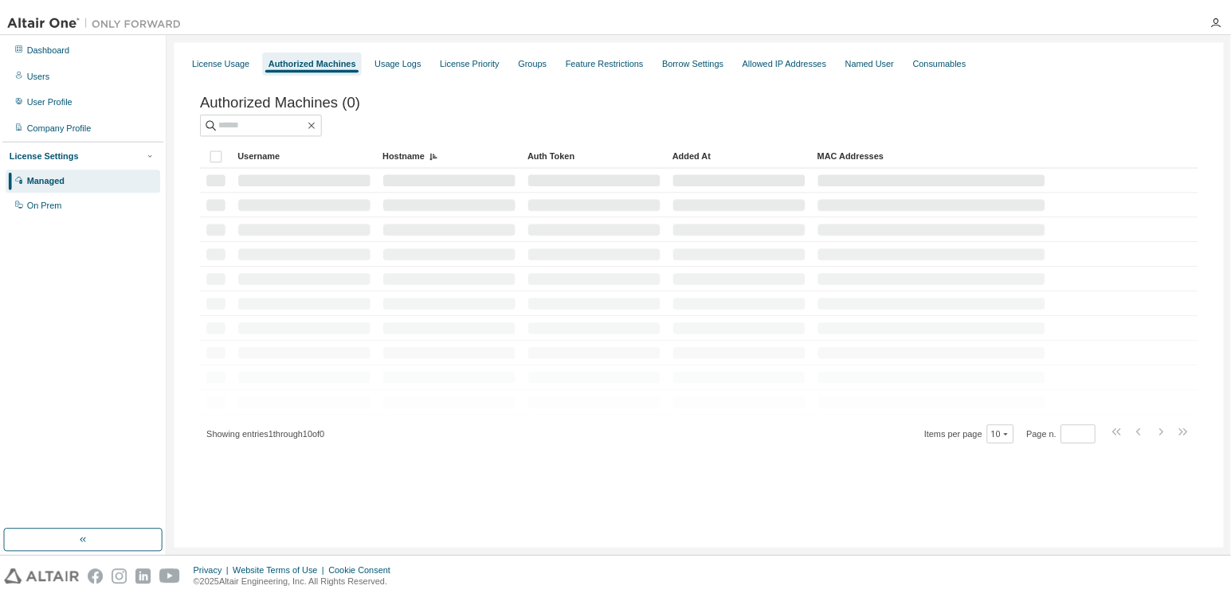
scroll to position [0, 0]
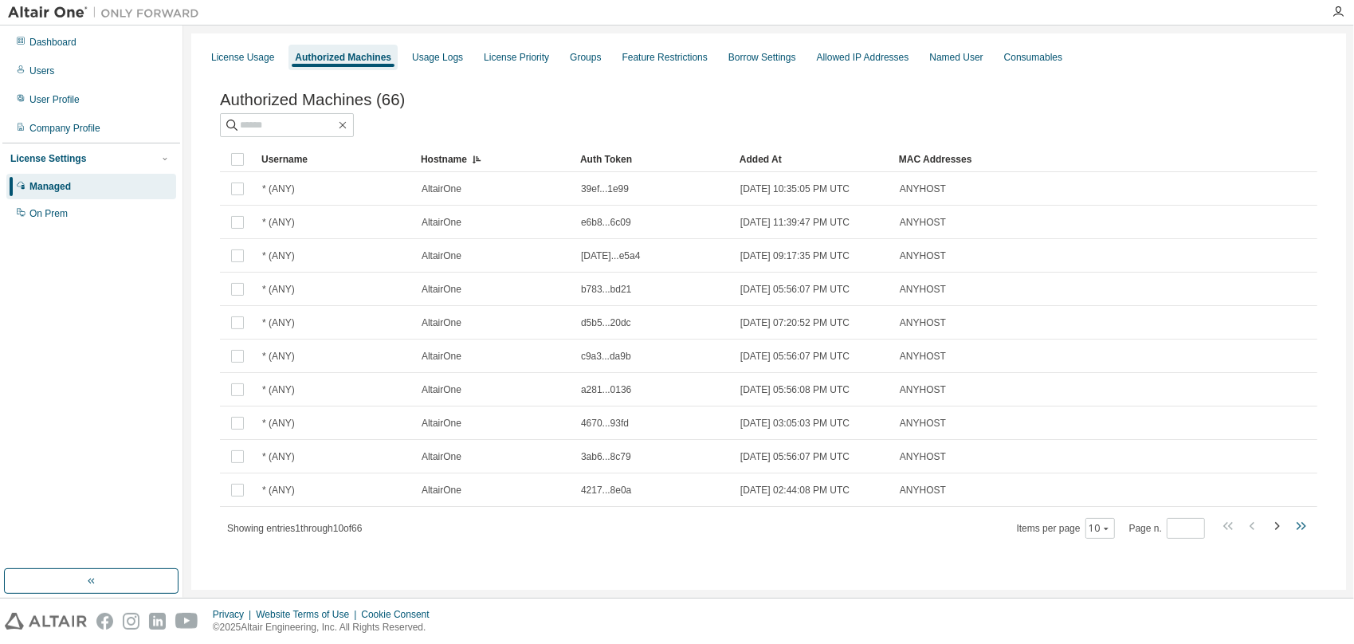
click at [1035, 529] on icon "button" at bounding box center [1303, 526] width 5 height 8
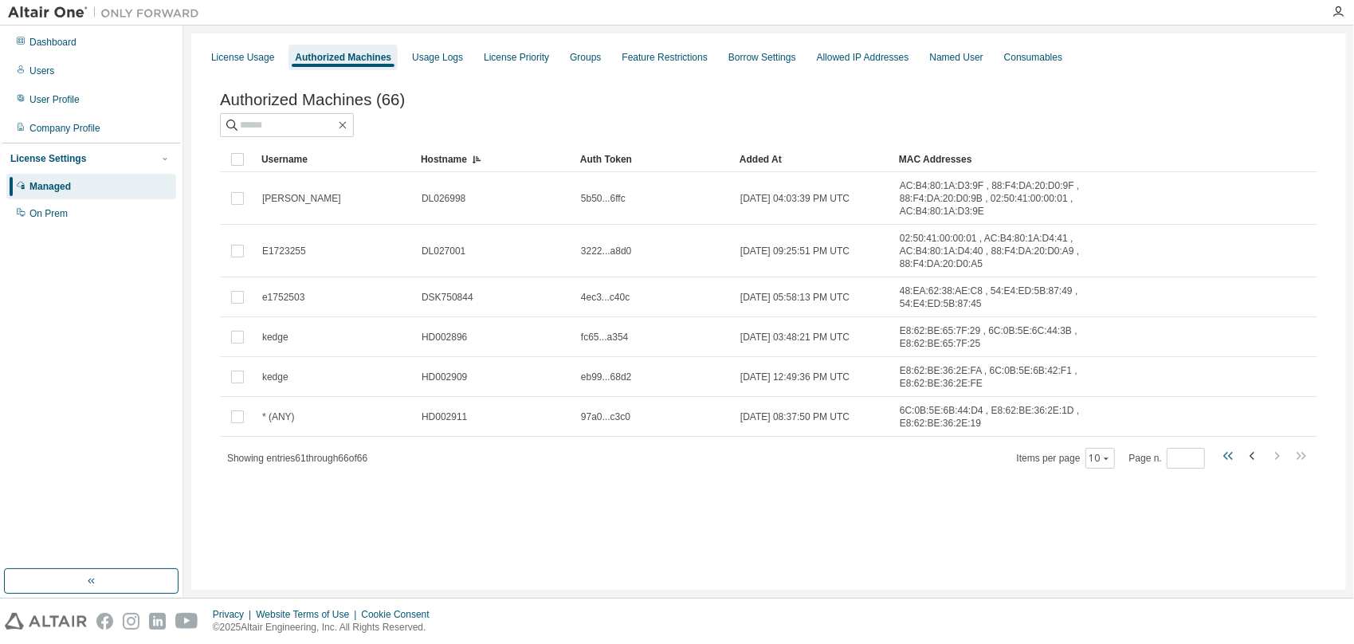
click at [1035, 461] on icon "button" at bounding box center [1228, 455] width 19 height 19
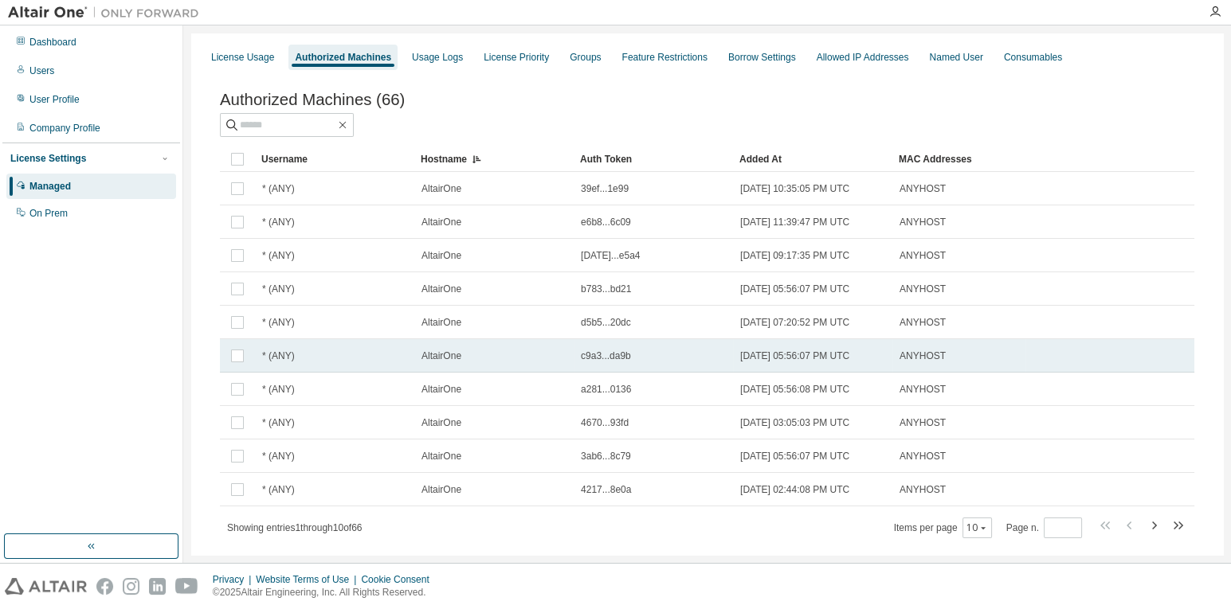
click at [535, 366] on td "AltairOne" at bounding box center [493, 355] width 159 height 33
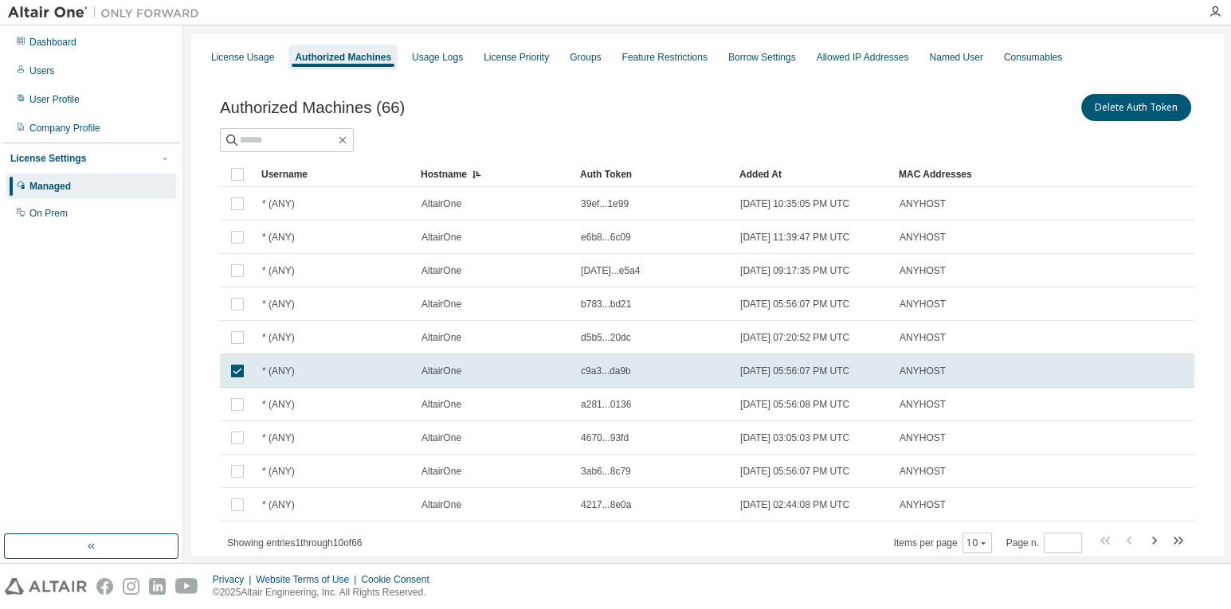
click at [455, 165] on div "Hostname" at bounding box center [494, 174] width 147 height 25
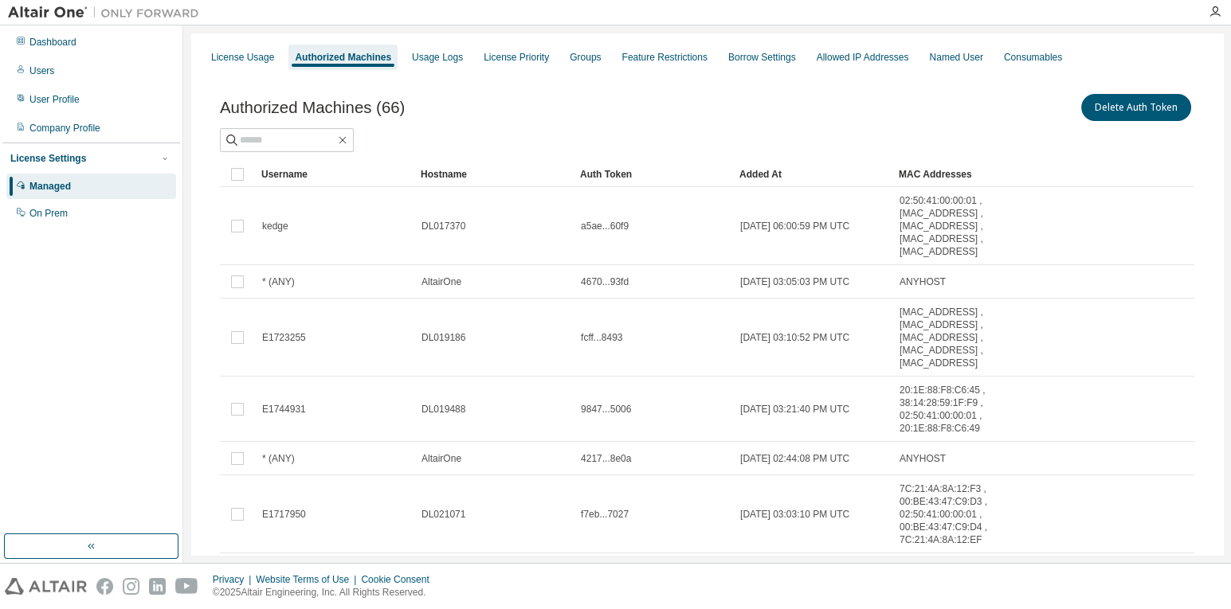
click at [454, 181] on div "Hostname" at bounding box center [494, 174] width 147 height 25
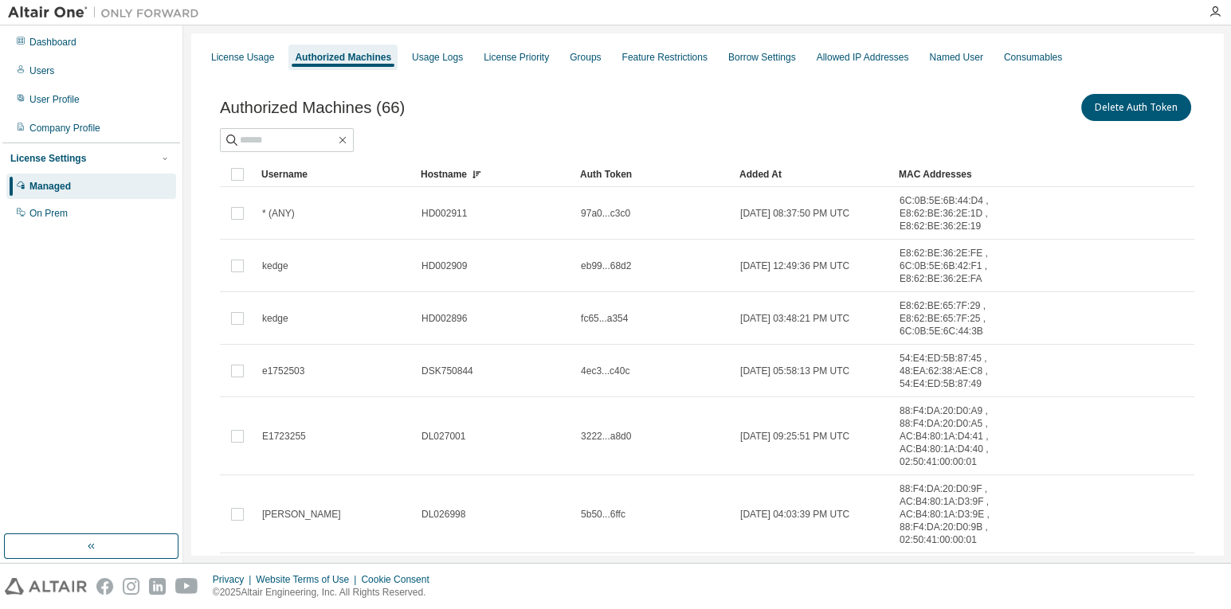
click at [452, 167] on div "Hostname" at bounding box center [494, 174] width 147 height 25
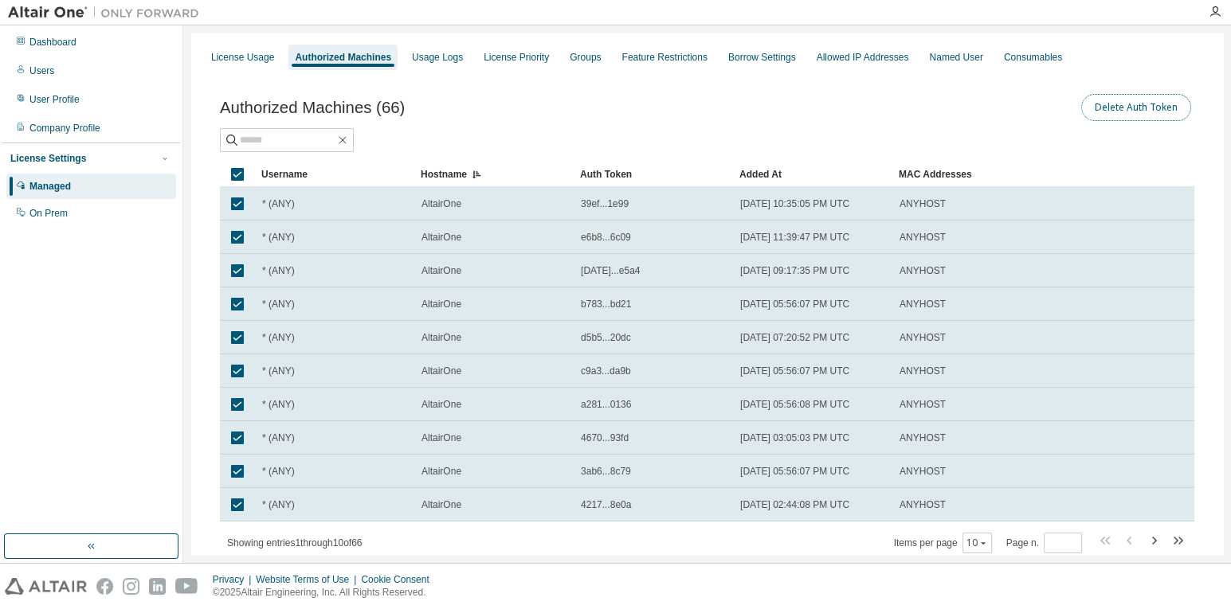
click at [1035, 109] on button "Delete Auth Token" at bounding box center [1136, 107] width 110 height 27
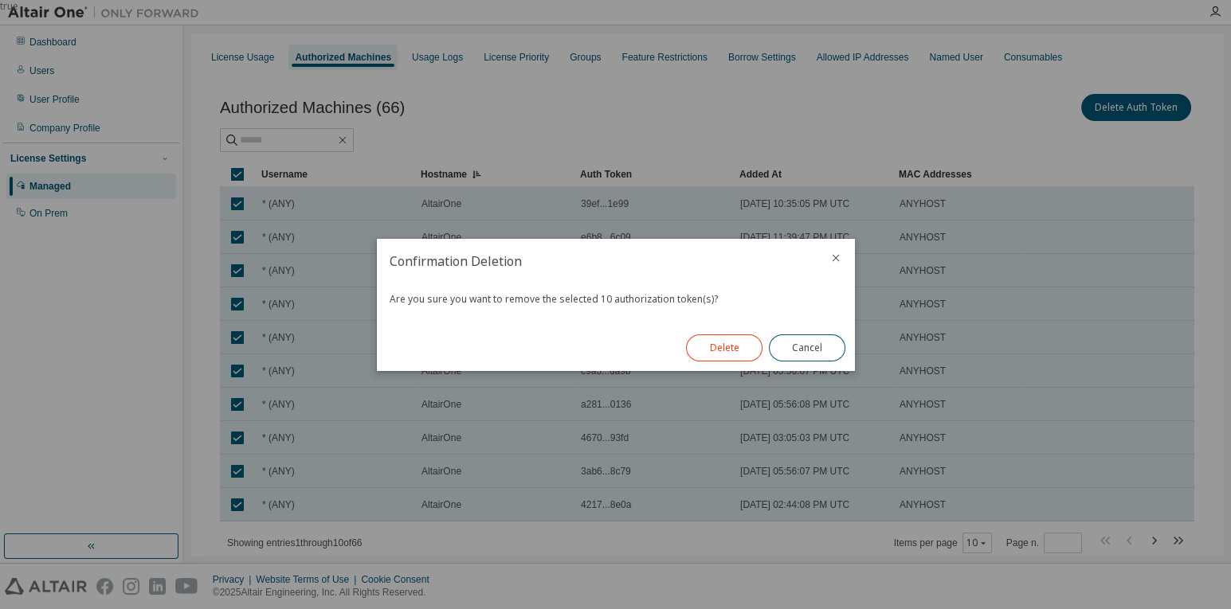
click at [714, 353] on button "Delete" at bounding box center [724, 348] width 76 height 27
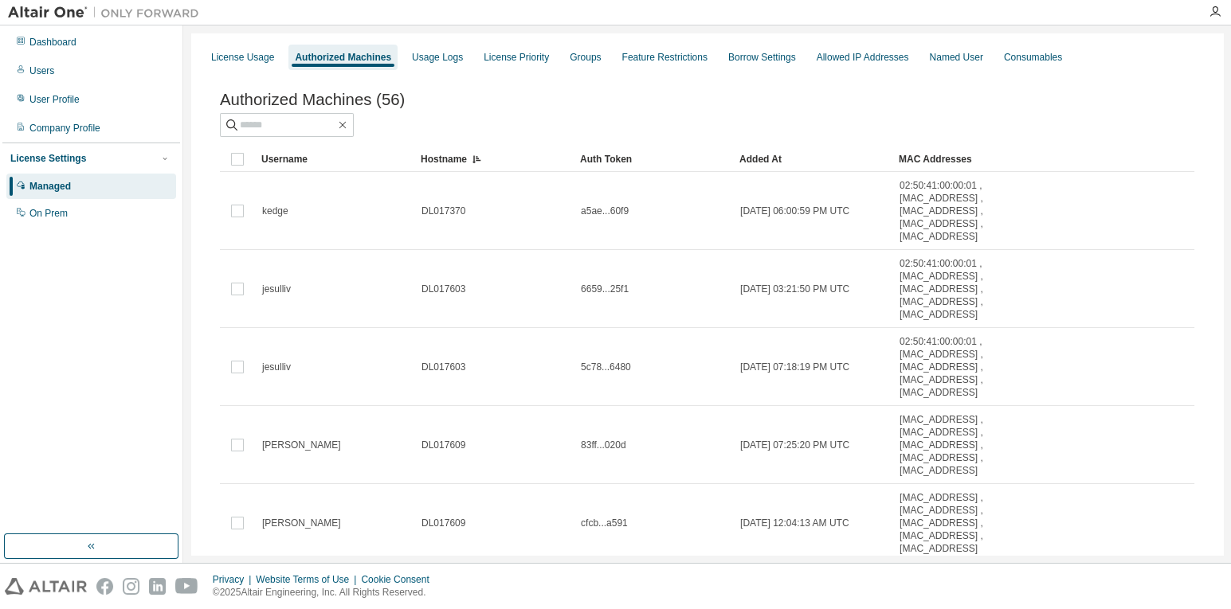
click at [324, 55] on div "Authorized Machines" at bounding box center [343, 57] width 96 height 13
click at [451, 159] on div "Hostname" at bounding box center [494, 159] width 147 height 25
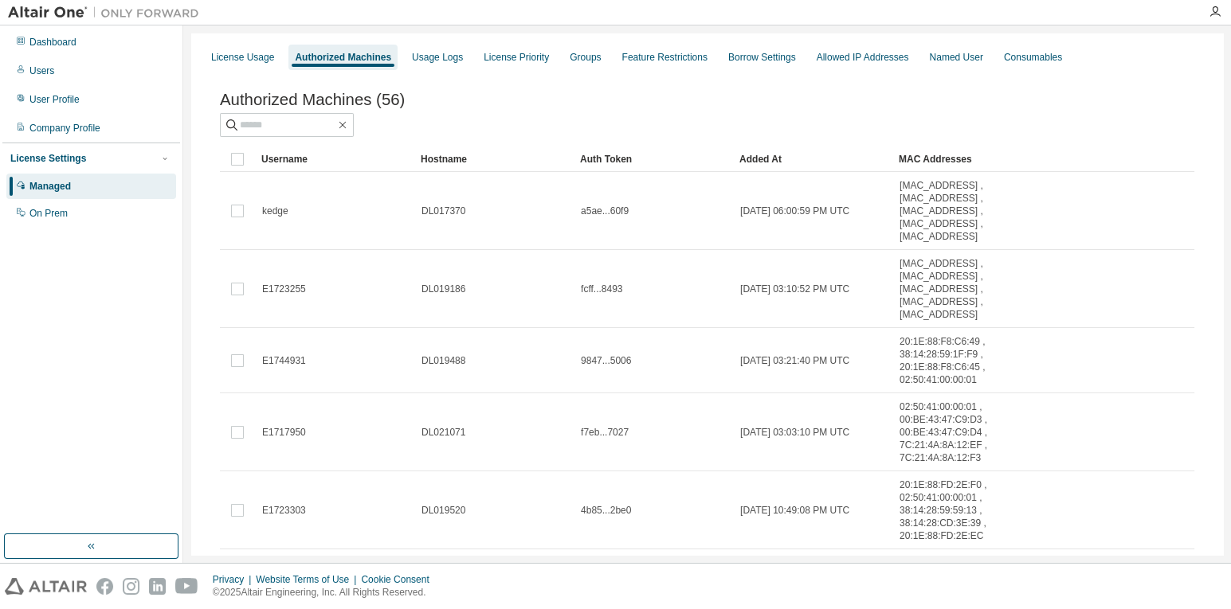
click at [451, 159] on div "Hostname" at bounding box center [494, 159] width 147 height 25
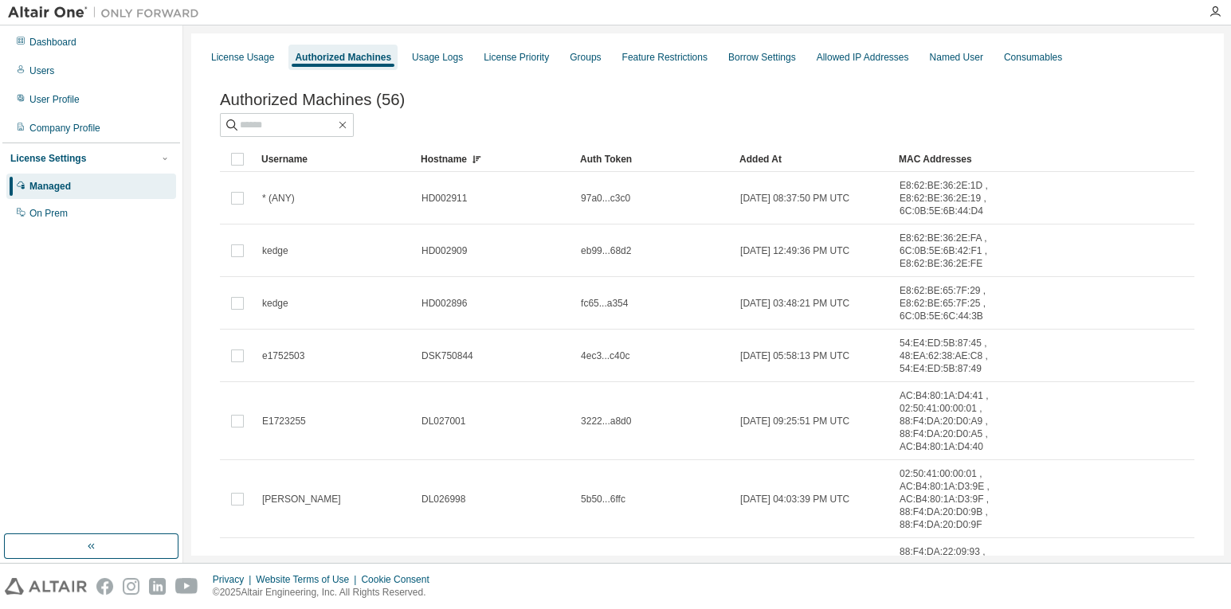
click at [451, 159] on div "Hostname" at bounding box center [494, 159] width 147 height 25
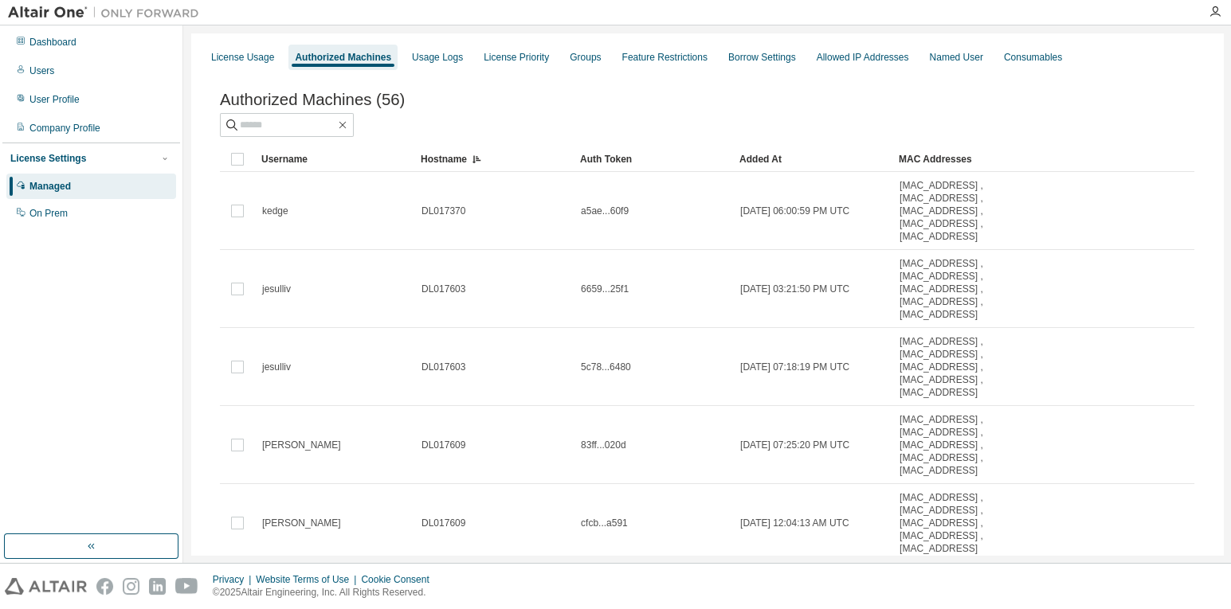
click at [453, 163] on div "Hostname" at bounding box center [494, 159] width 147 height 25
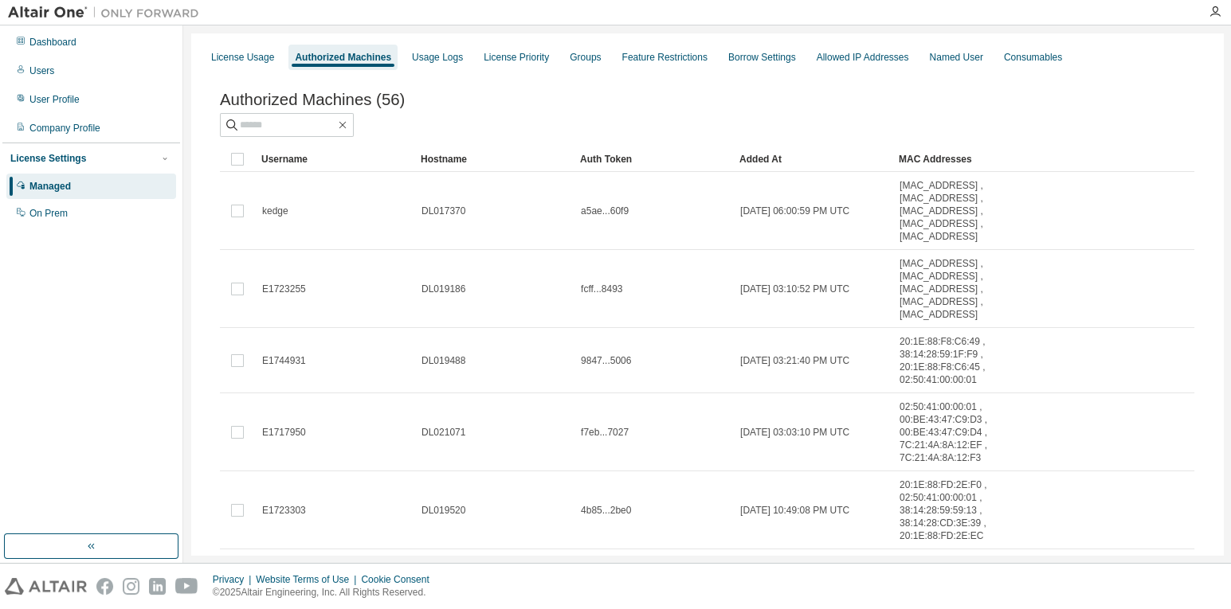
click at [456, 160] on div "Hostname" at bounding box center [494, 159] width 147 height 25
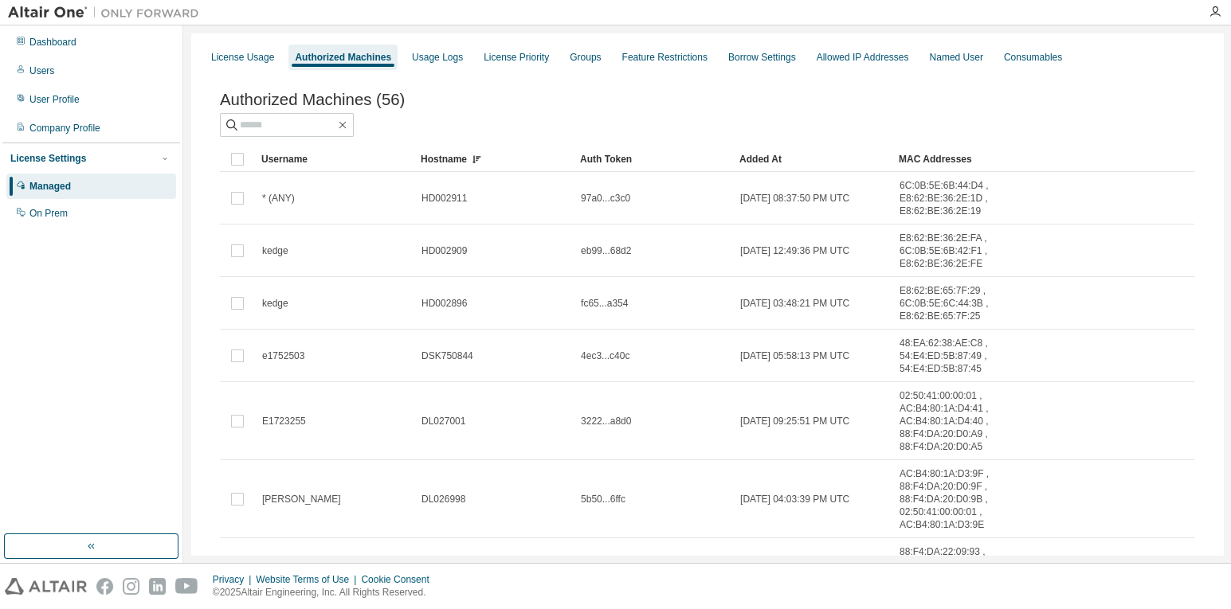
click at [456, 160] on div "Hostname" at bounding box center [494, 159] width 147 height 25
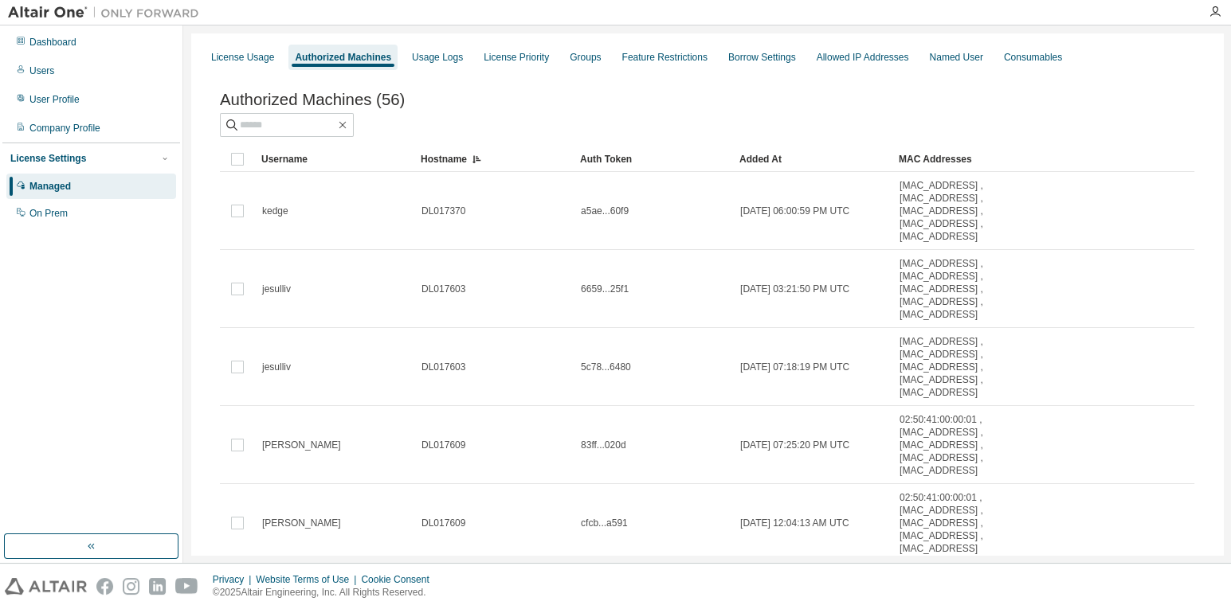
click at [456, 160] on div "Hostname" at bounding box center [494, 159] width 147 height 25
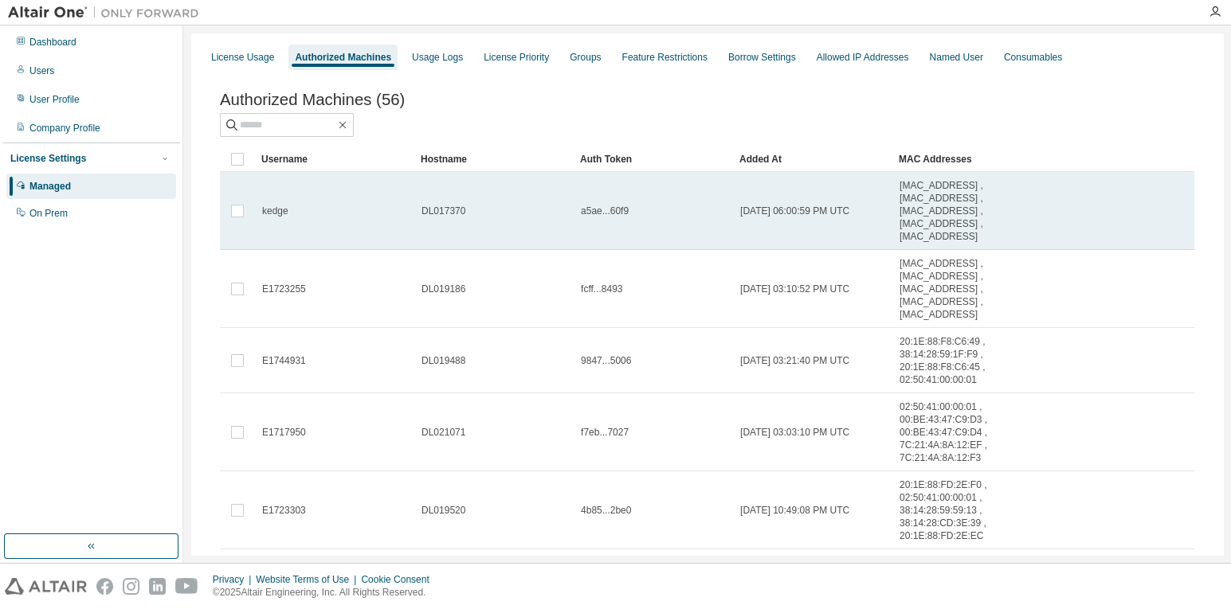
scroll to position [433, 0]
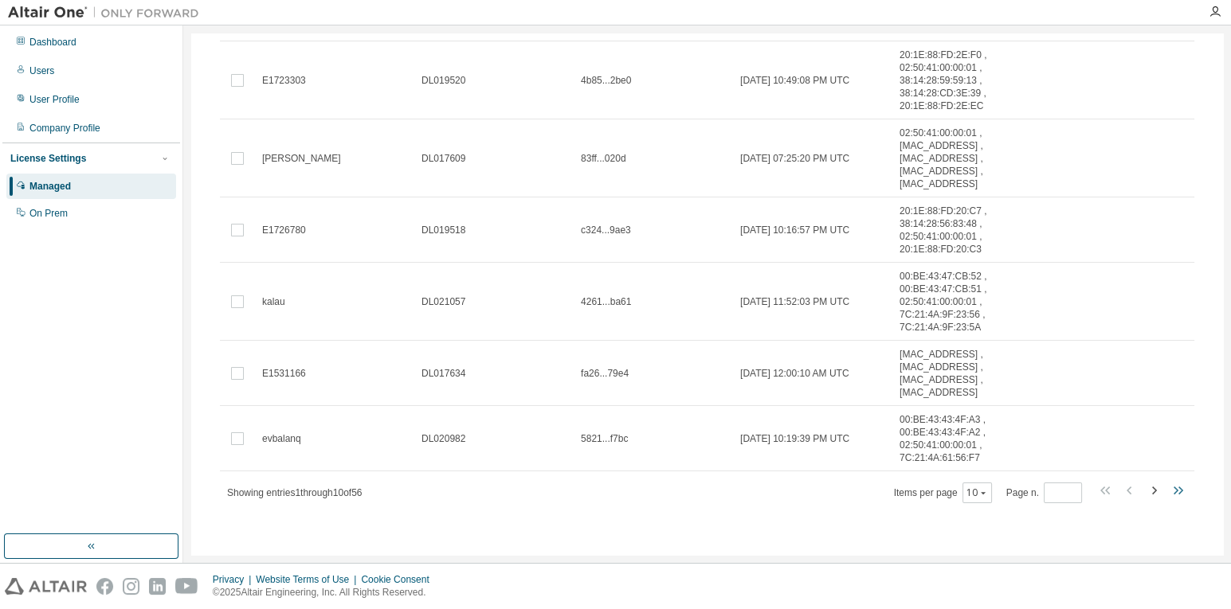
click at [1035, 495] on icon "button" at bounding box center [1177, 490] width 19 height 19
type input "*"
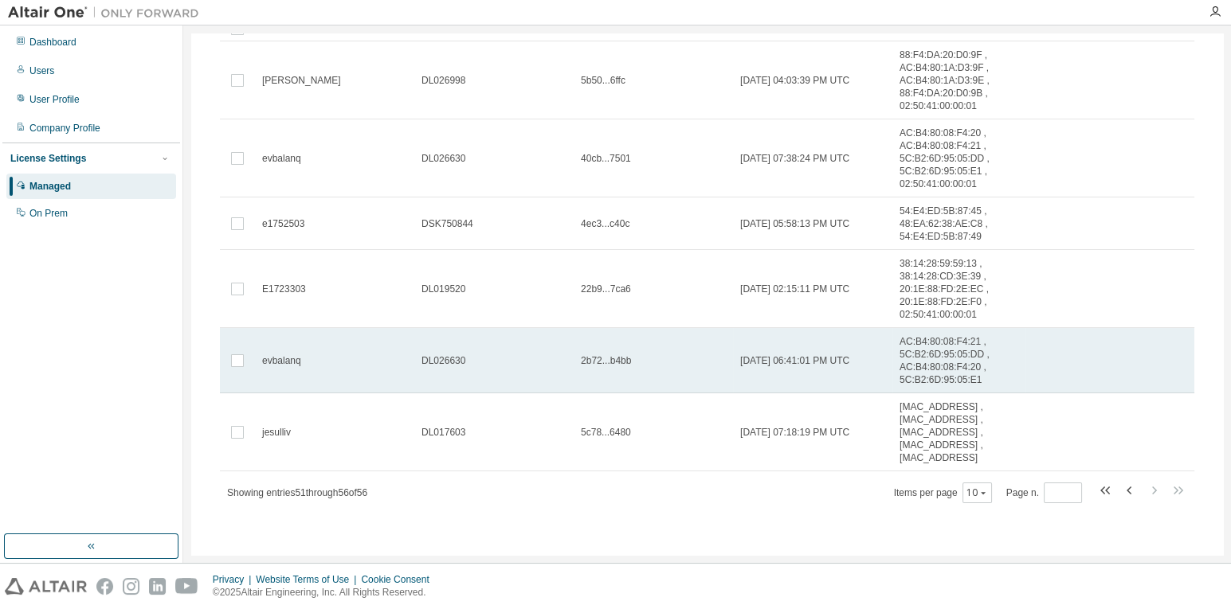
scroll to position [0, 0]
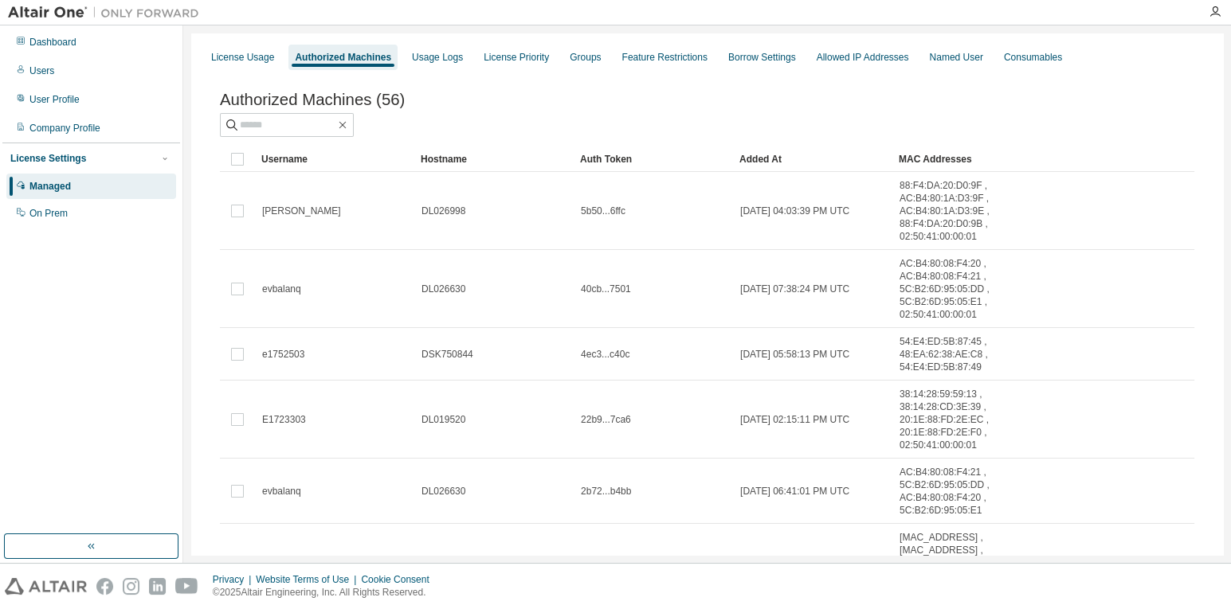
click at [461, 162] on div "Hostname" at bounding box center [494, 159] width 147 height 25
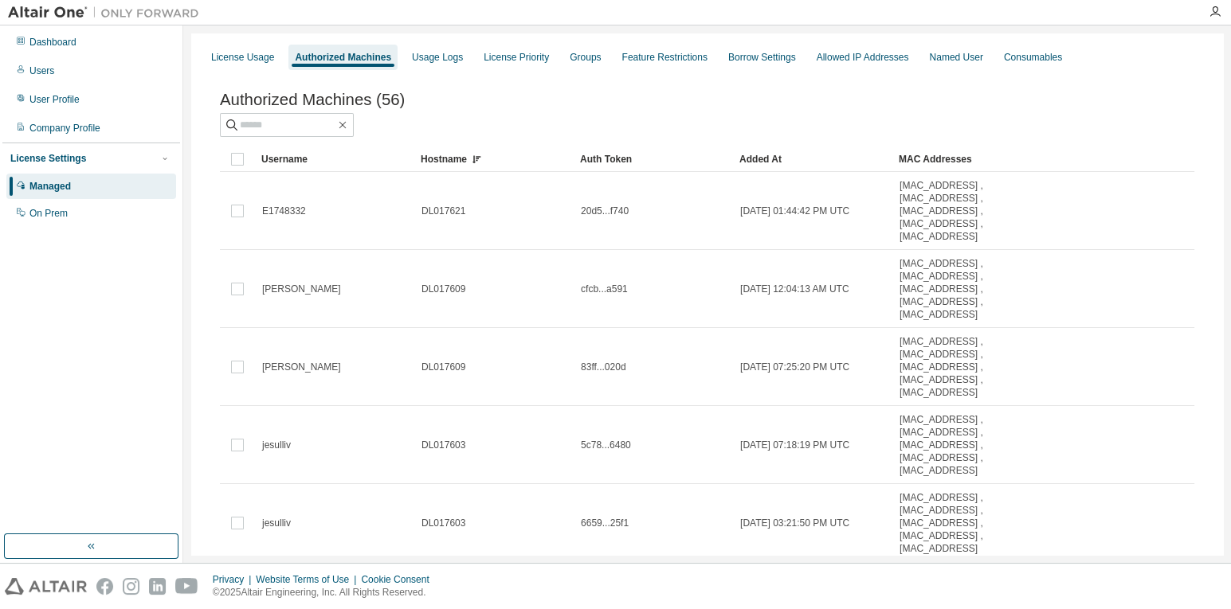
click at [459, 160] on div "Hostname" at bounding box center [494, 159] width 147 height 25
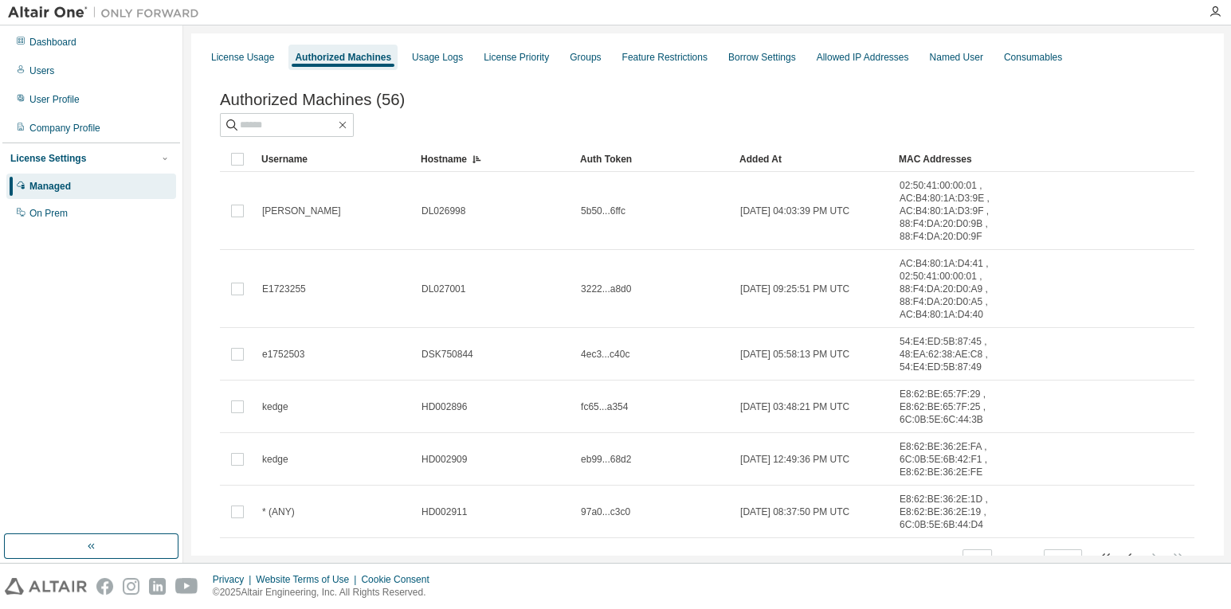
click at [459, 160] on div "Hostname" at bounding box center [494, 159] width 147 height 25
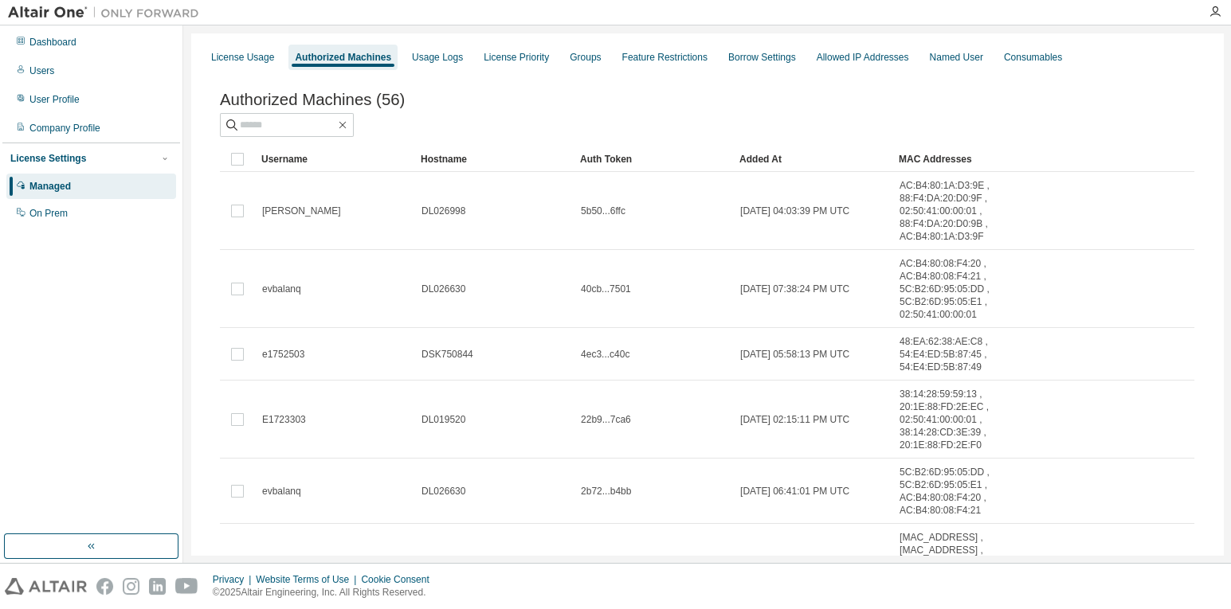
click at [240, 61] on div "License Usage" at bounding box center [242, 57] width 63 height 13
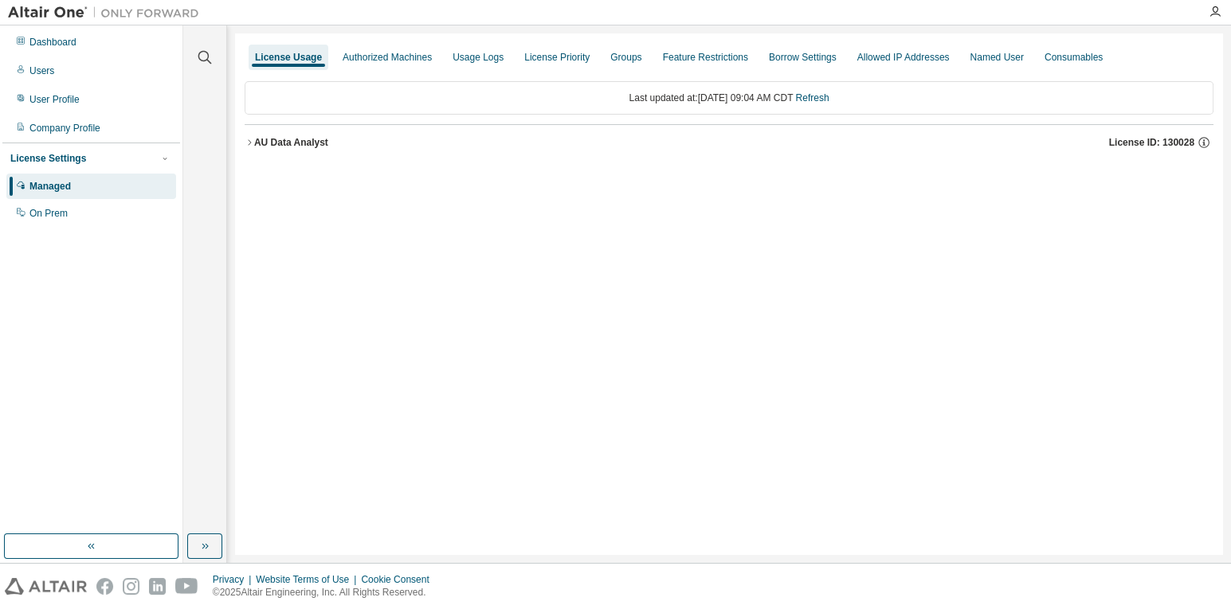
click at [247, 138] on icon "button" at bounding box center [250, 143] width 10 height 10
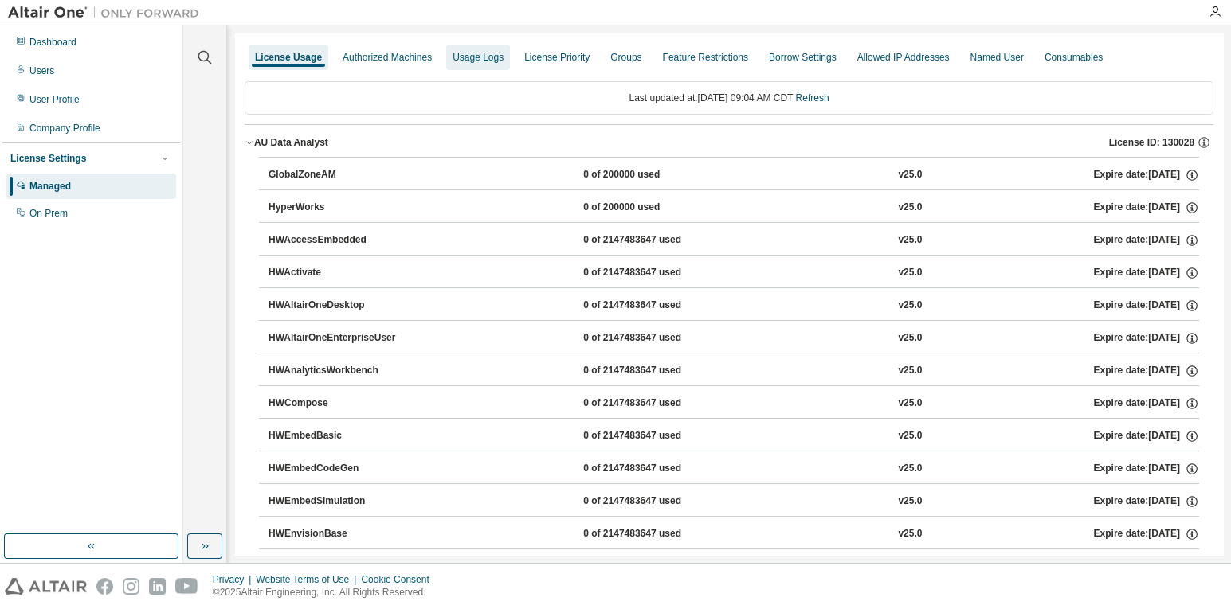
click at [496, 54] on div "Usage Logs" at bounding box center [477, 57] width 51 height 13
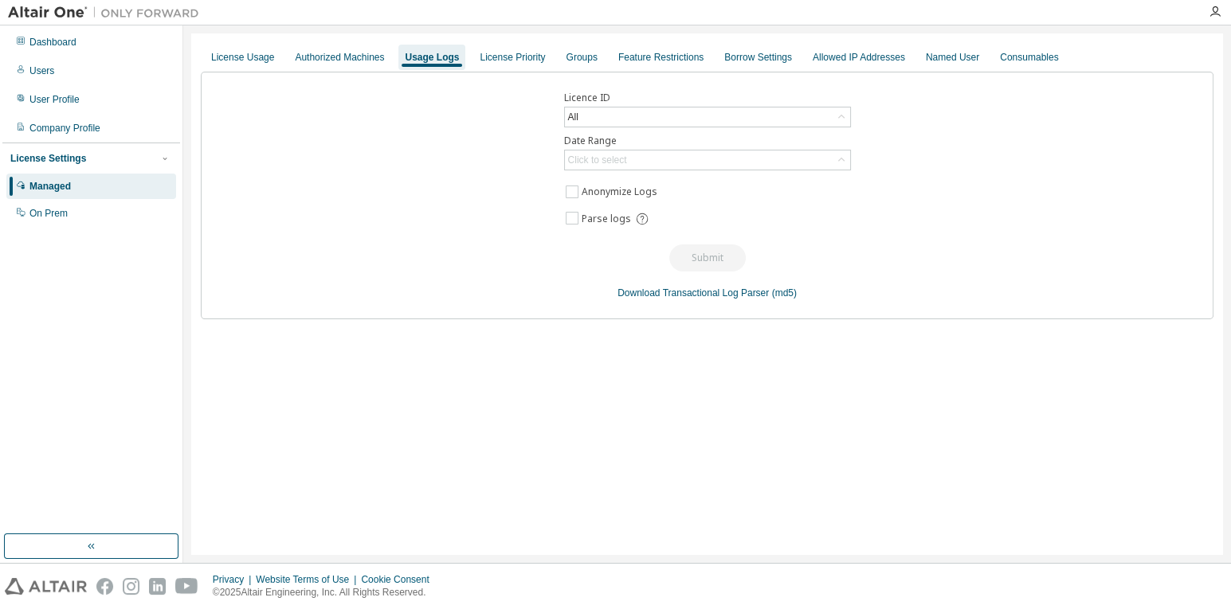
click at [478, 60] on div "License Usage Authorized Machines Usage Logs License Priority Groups Feature Re…" at bounding box center [707, 57] width 1013 height 29
click at [528, 61] on div "License Priority" at bounding box center [512, 57] width 65 height 13
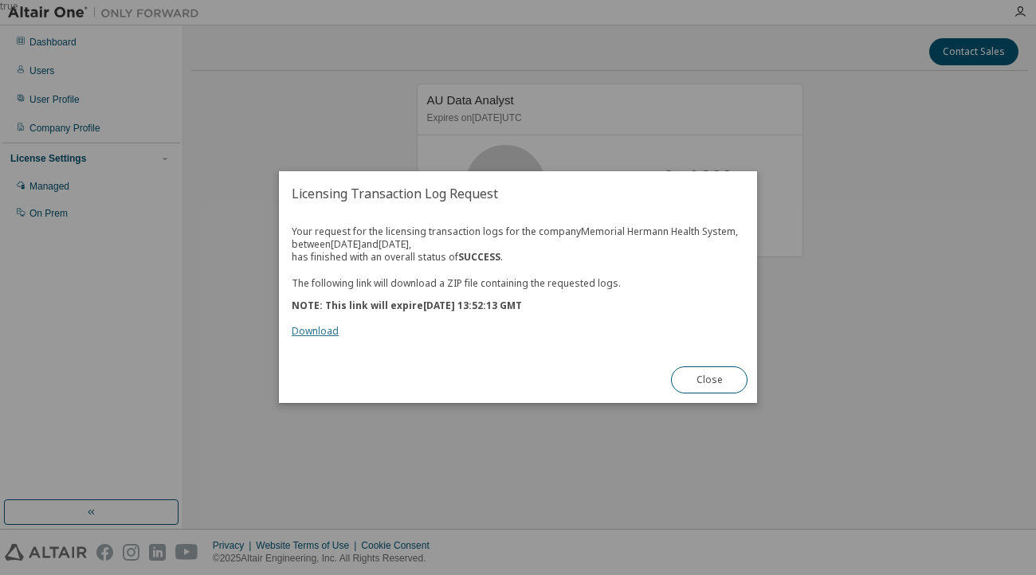
click at [317, 329] on link "Download" at bounding box center [315, 332] width 47 height 14
click at [694, 386] on button "Close" at bounding box center [709, 380] width 76 height 27
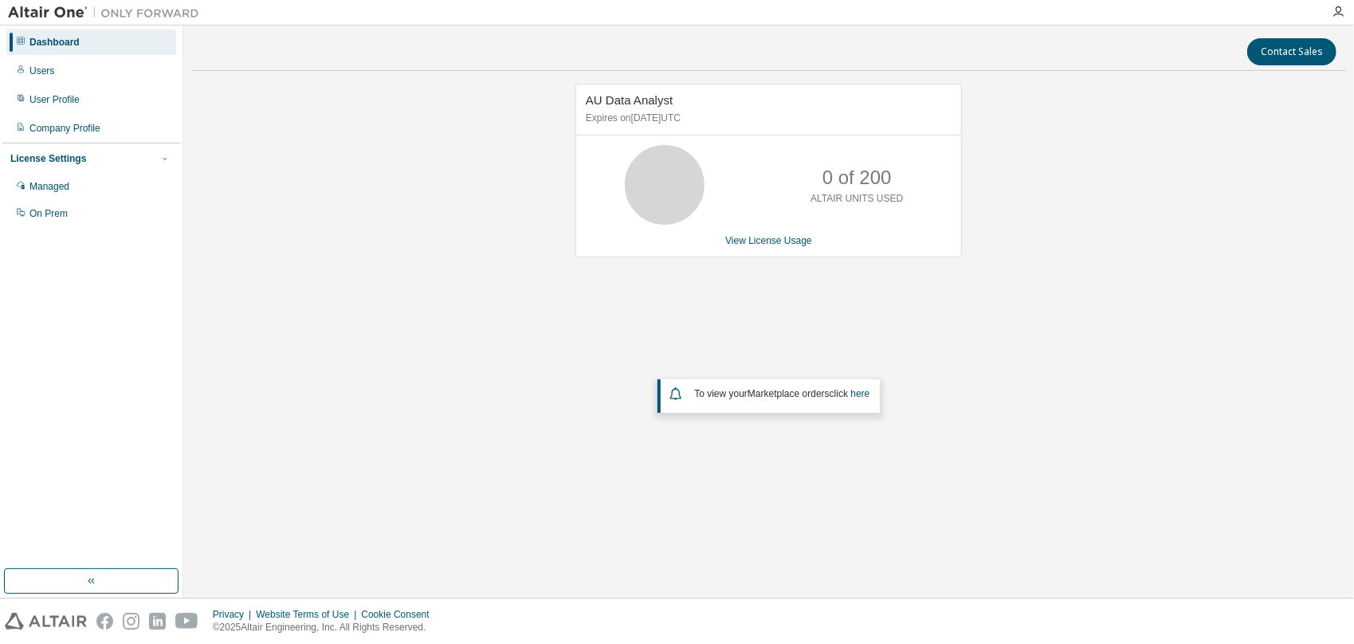
click at [497, 254] on div "AU Data Analyst Expires on [DATE] UTC 0 of 200 ALTAIR UNITS USED View License U…" at bounding box center [768, 293] width 1154 height 418
click at [41, 10] on img at bounding box center [107, 13] width 199 height 16
click at [63, 134] on div "Company Profile" at bounding box center [64, 128] width 71 height 13
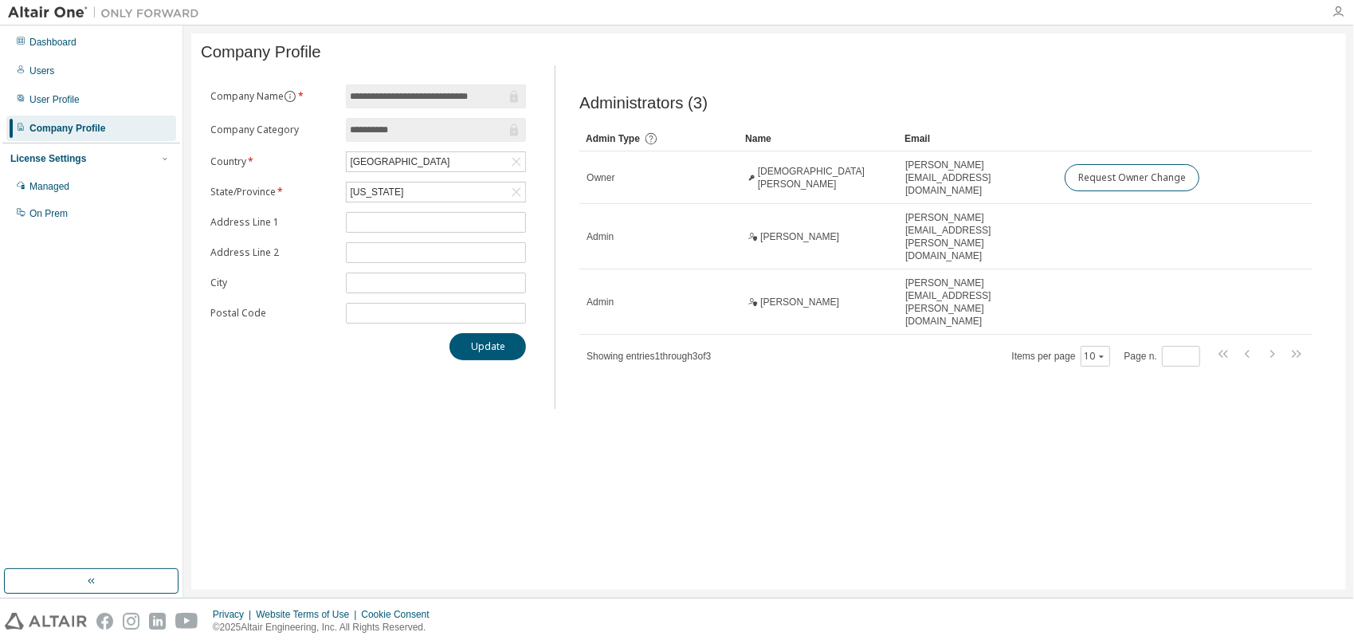
click at [1035, 12] on icon "button" at bounding box center [1337, 12] width 13 height 13
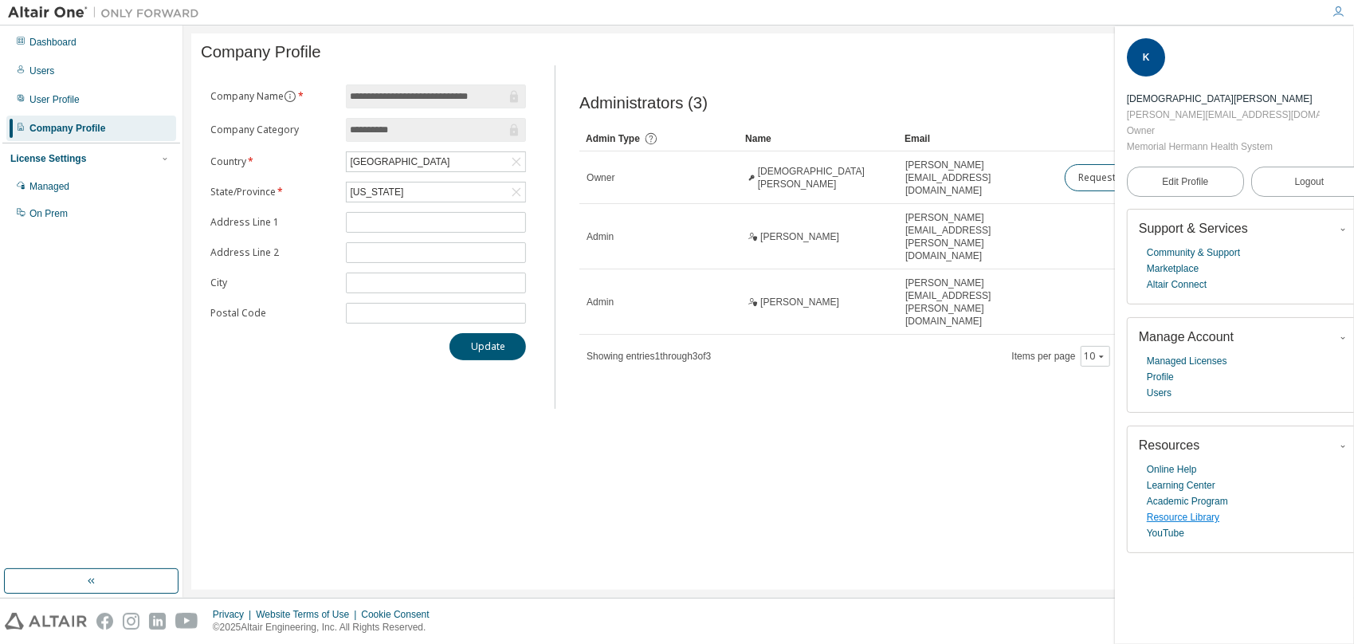
click at [1035, 516] on link "Resource Library" at bounding box center [1182, 517] width 72 height 16
